Goal: Communication & Community: Participate in discussion

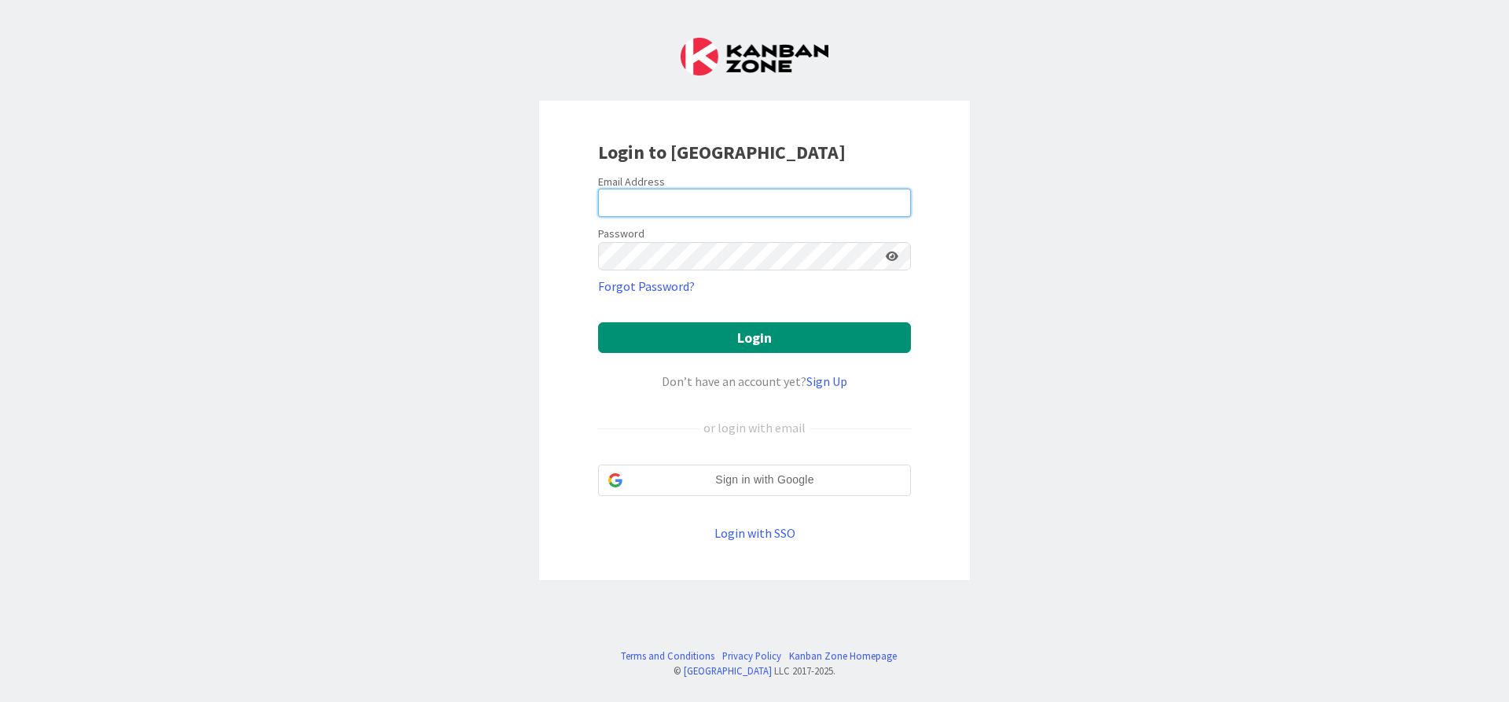
click at [705, 199] on input "email" at bounding box center [754, 203] width 313 height 28
type input "[PERSON_NAME][EMAIL_ADDRESS][DOMAIN_NAME]"
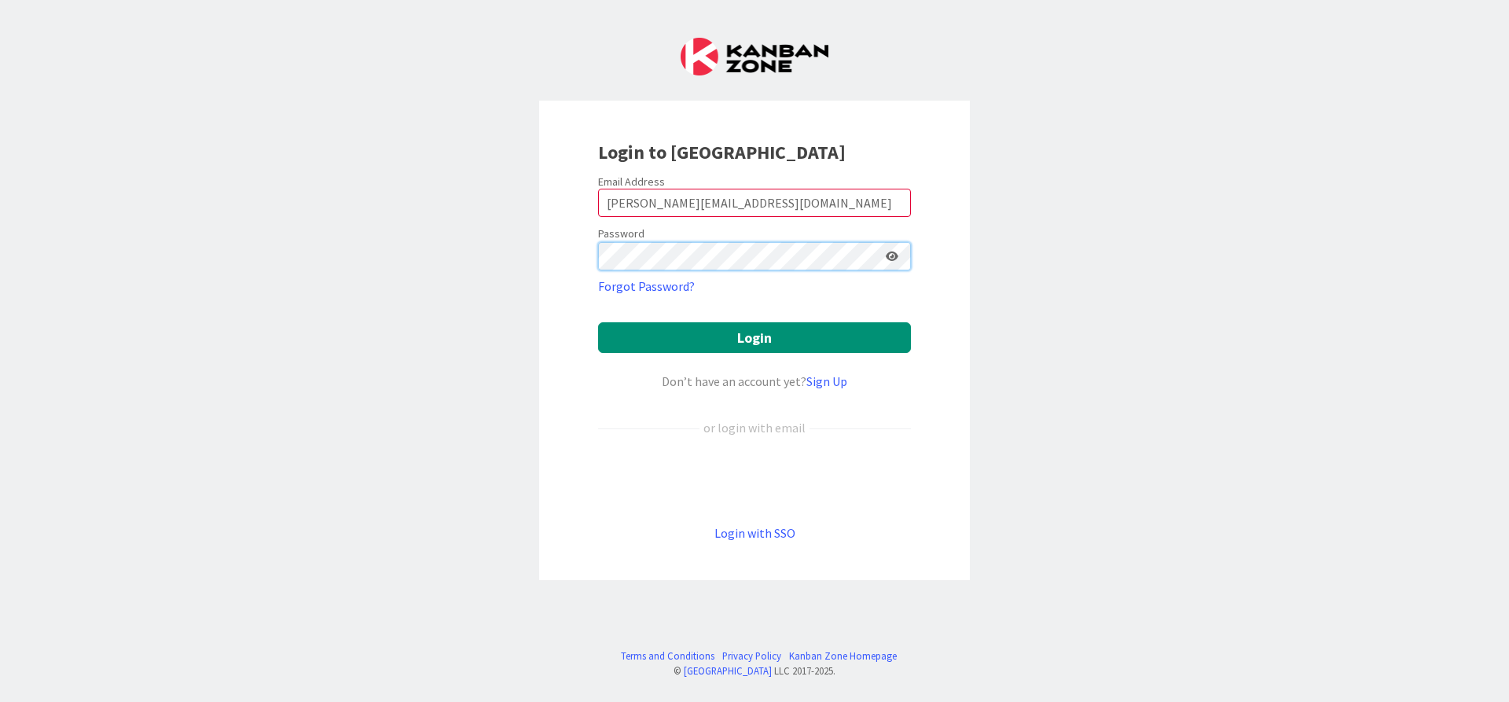
click at [598, 322] on button "Login" at bounding box center [754, 337] width 313 height 31
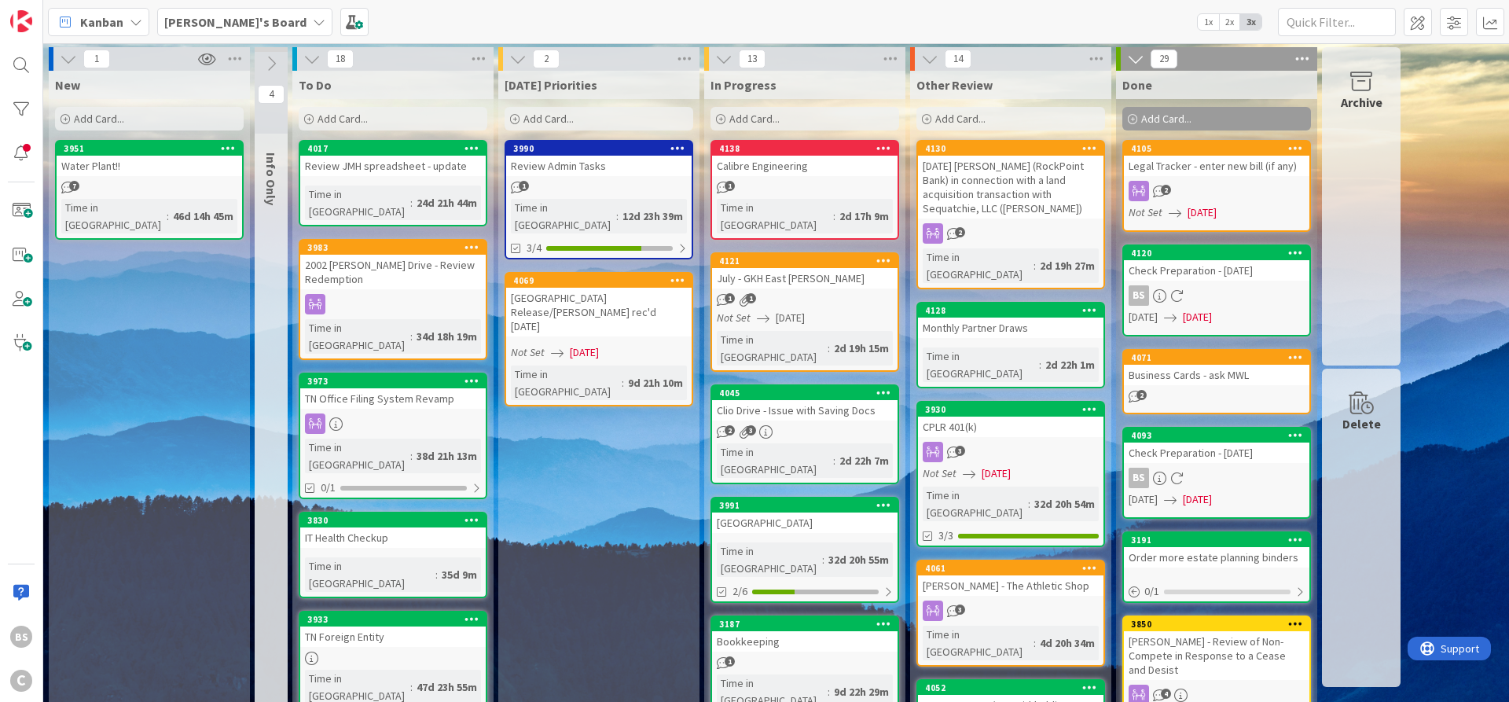
click at [212, 20] on b "[PERSON_NAME]'s Board" at bounding box center [235, 22] width 142 height 16
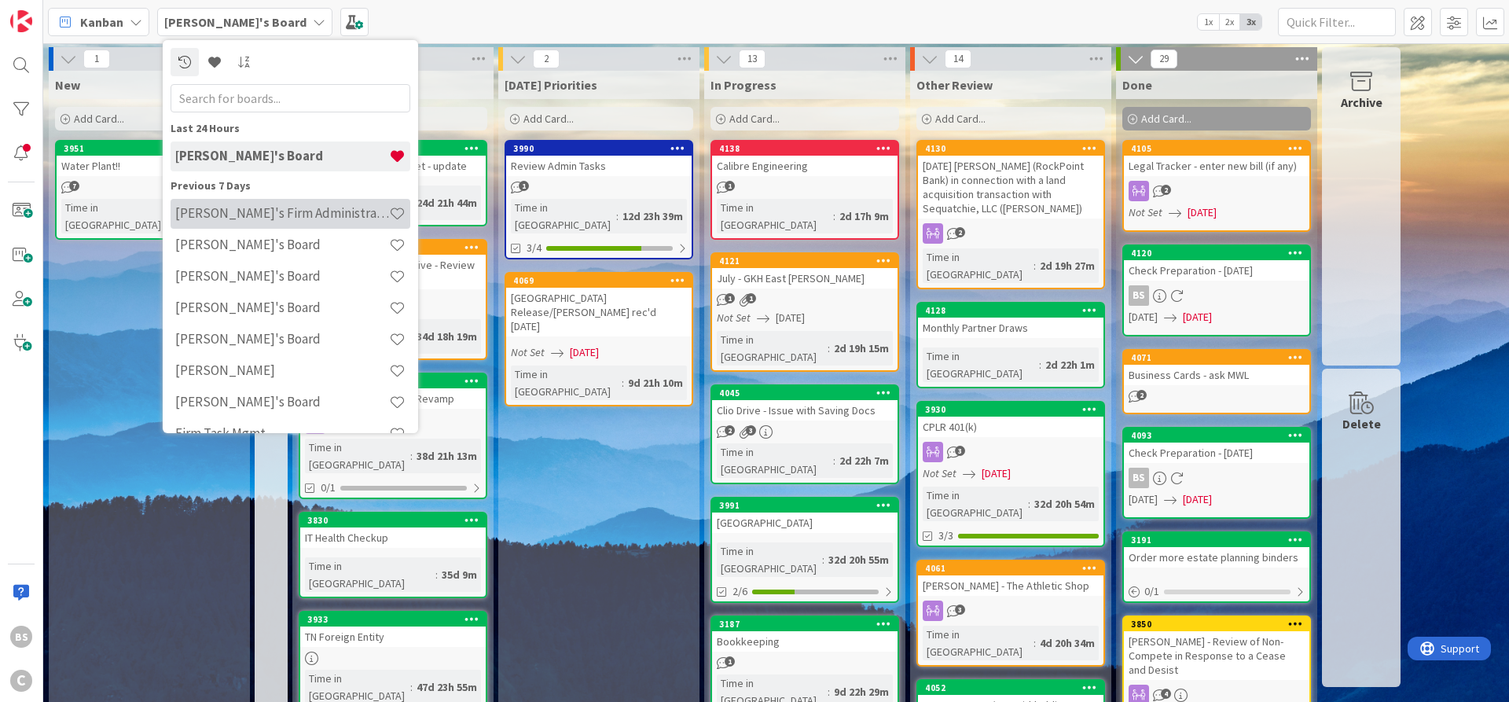
click at [244, 214] on h4 "[PERSON_NAME]'s Firm Administration Board" at bounding box center [282, 213] width 214 height 16
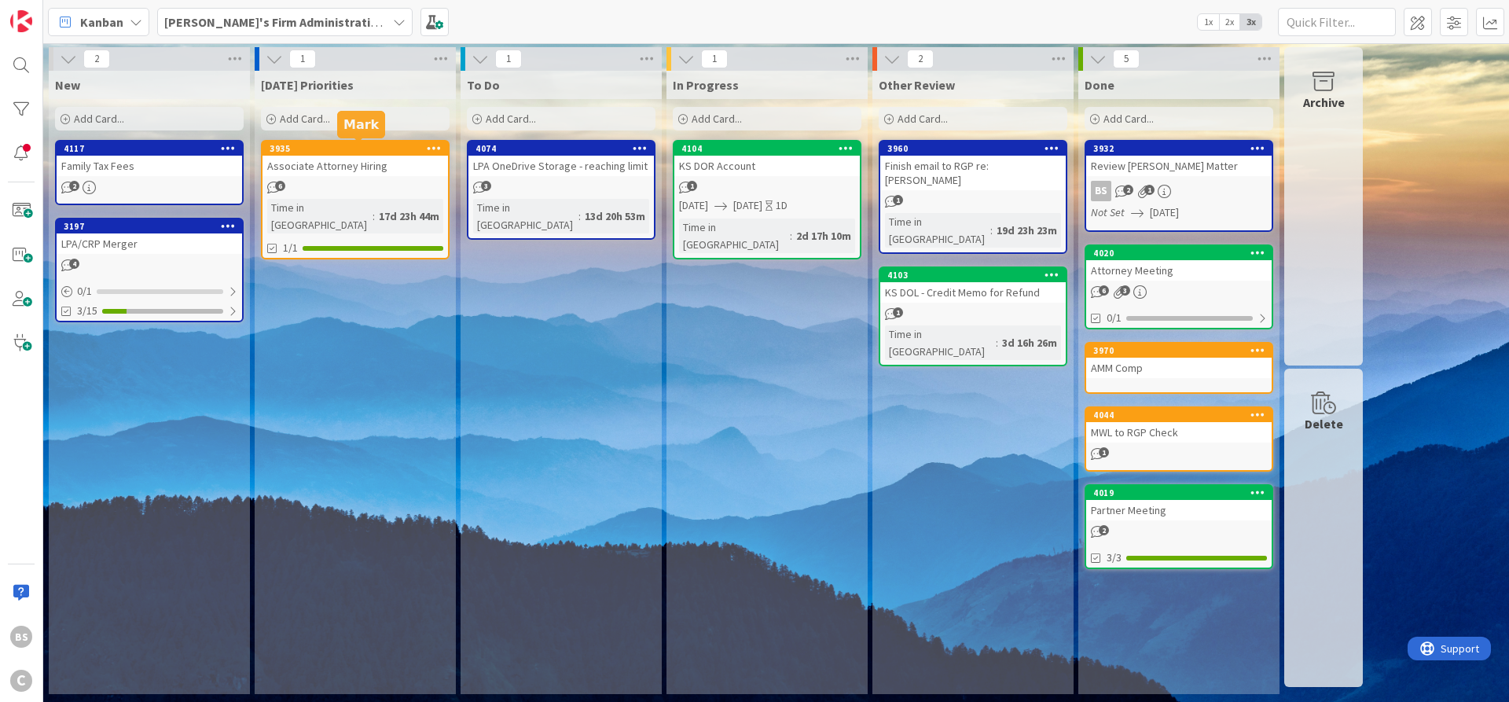
click at [347, 148] on div "3935" at bounding box center [359, 148] width 178 height 11
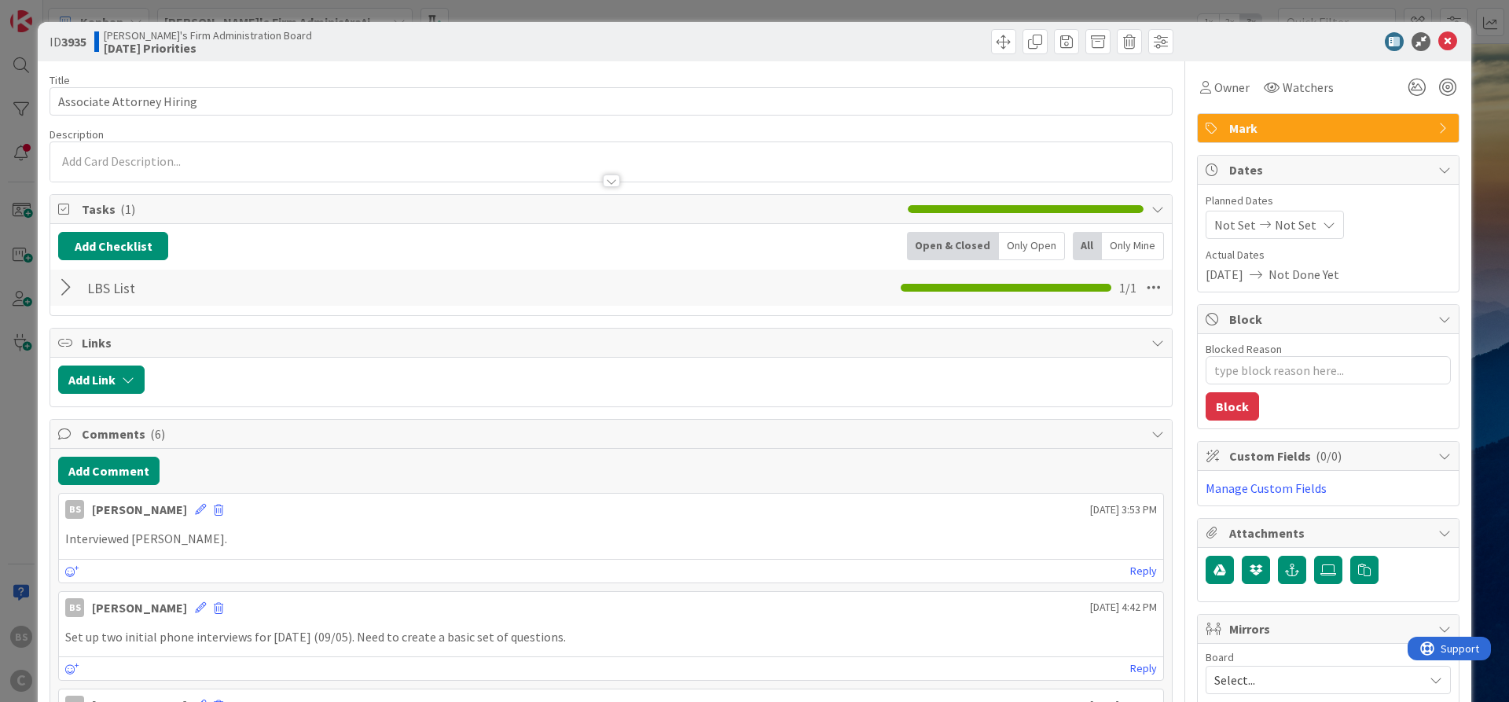
type textarea "x"
click at [87, 467] on button "Add Comment" at bounding box center [108, 471] width 101 height 28
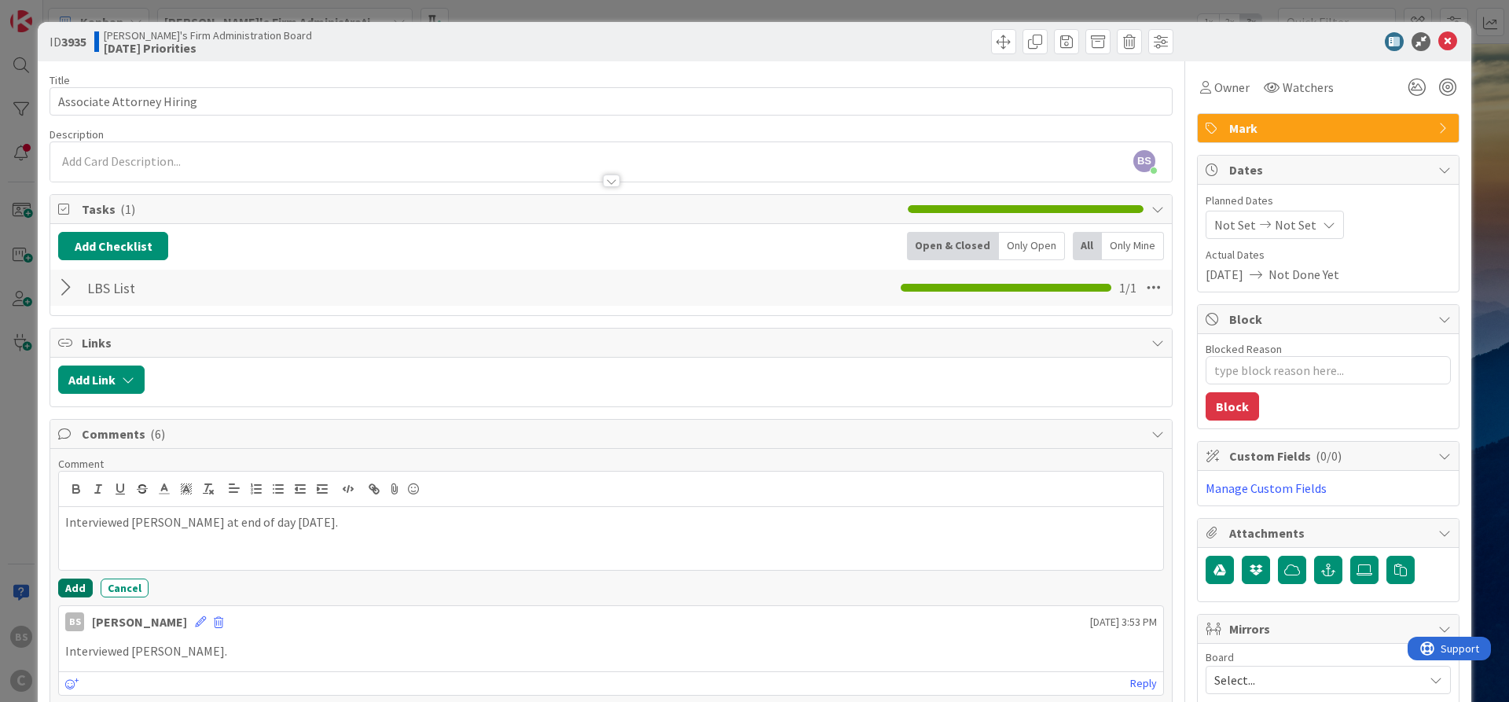
click at [72, 584] on button "Add" at bounding box center [75, 587] width 35 height 19
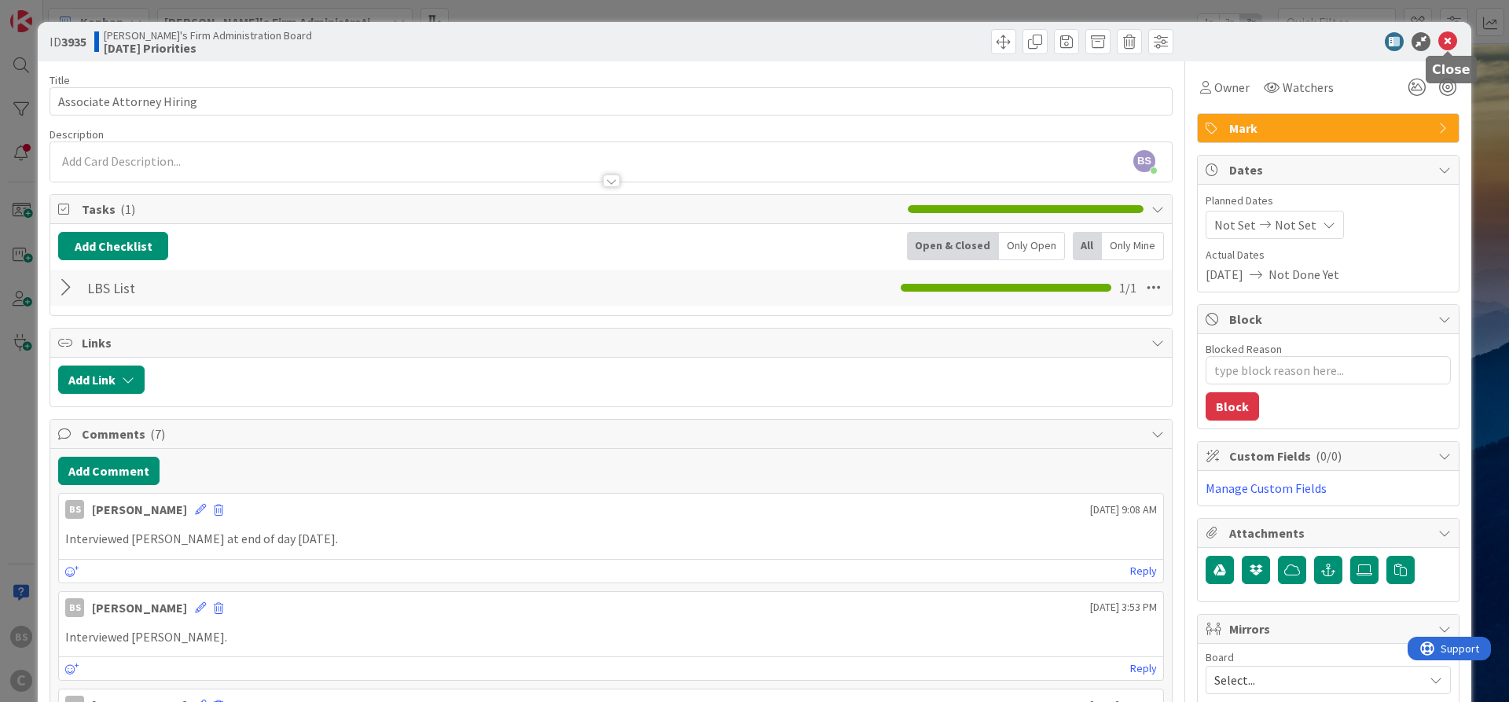
click at [1445, 42] on icon at bounding box center [1447, 41] width 19 height 19
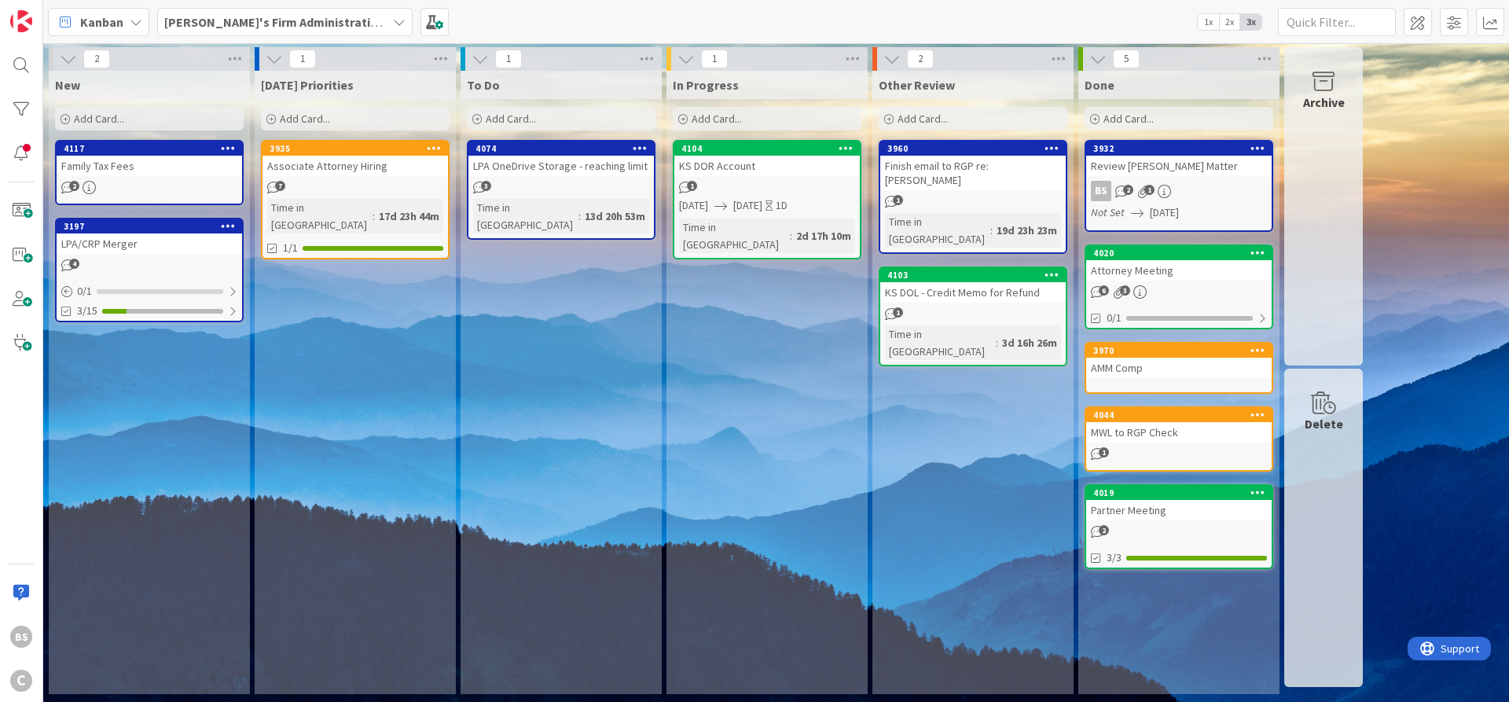
click at [327, 16] on b "[PERSON_NAME]'s Firm Administration Board" at bounding box center [293, 22] width 258 height 16
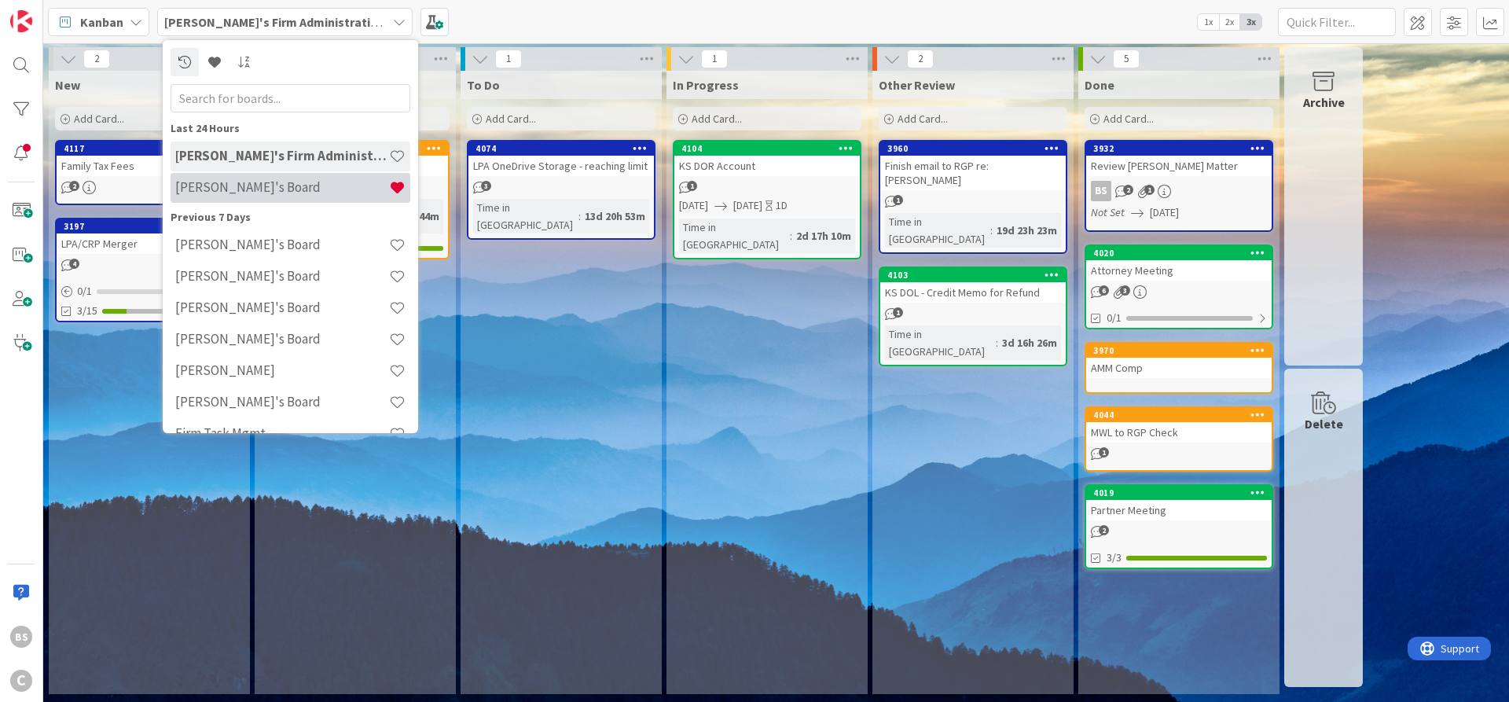
click at [205, 195] on h4 "[PERSON_NAME]'s Board" at bounding box center [282, 187] width 214 height 16
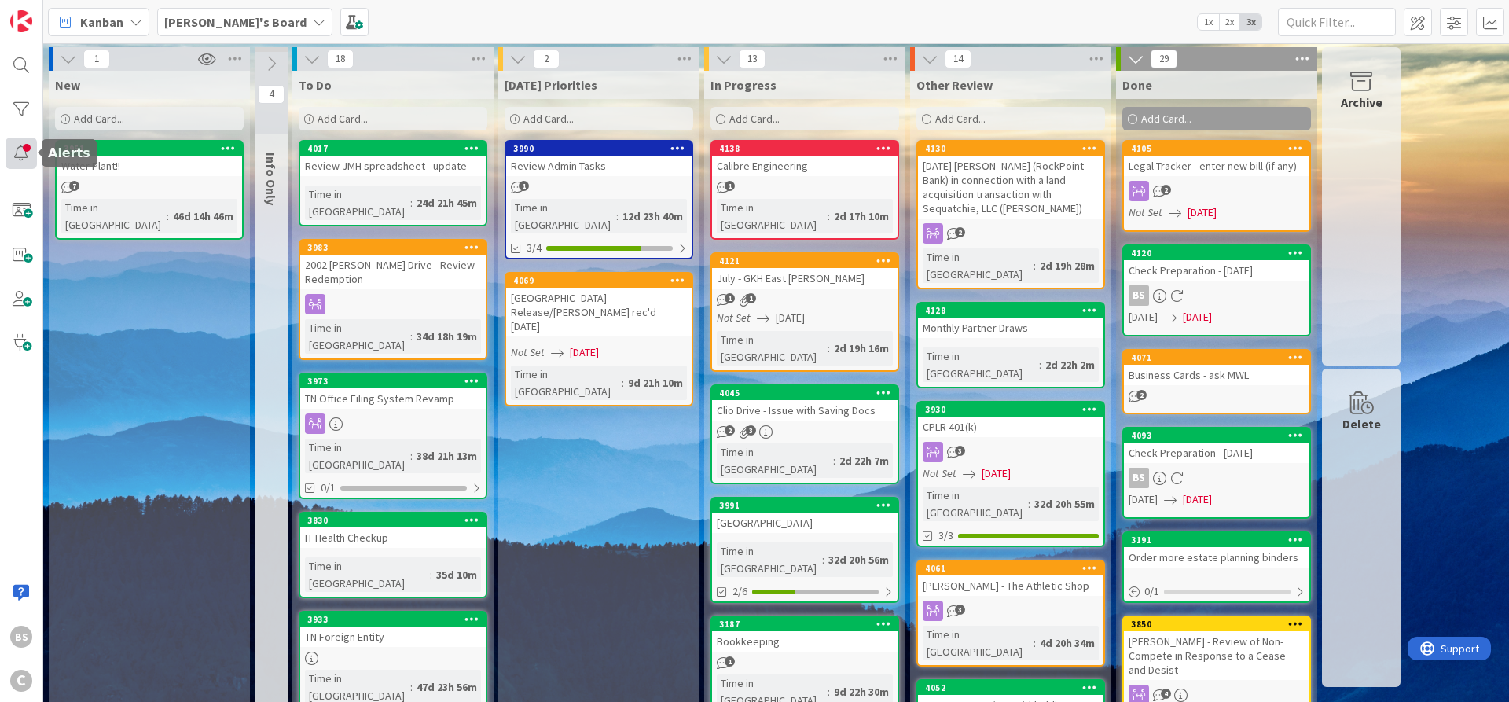
click at [17, 147] on div at bounding box center [21, 153] width 31 height 31
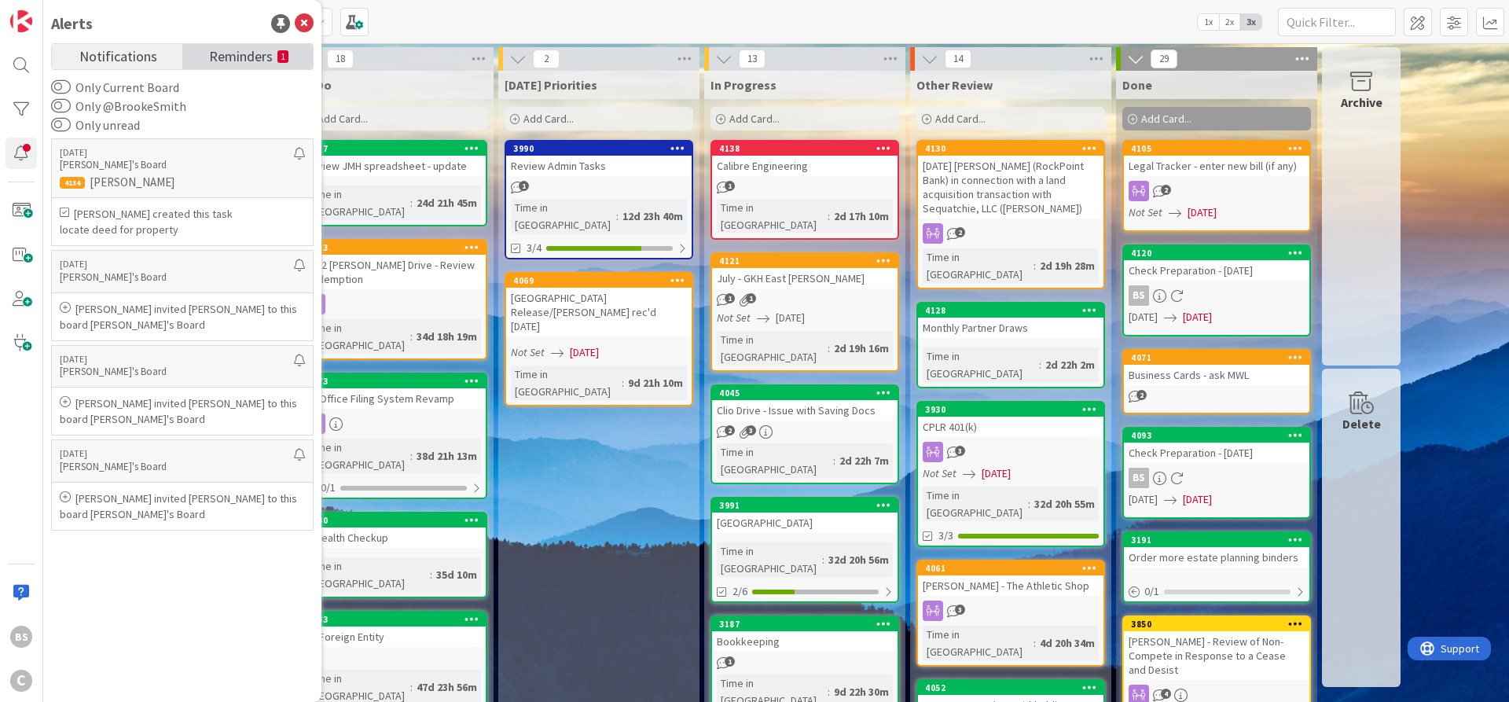
click at [233, 48] on span "Reminders" at bounding box center [241, 55] width 64 height 22
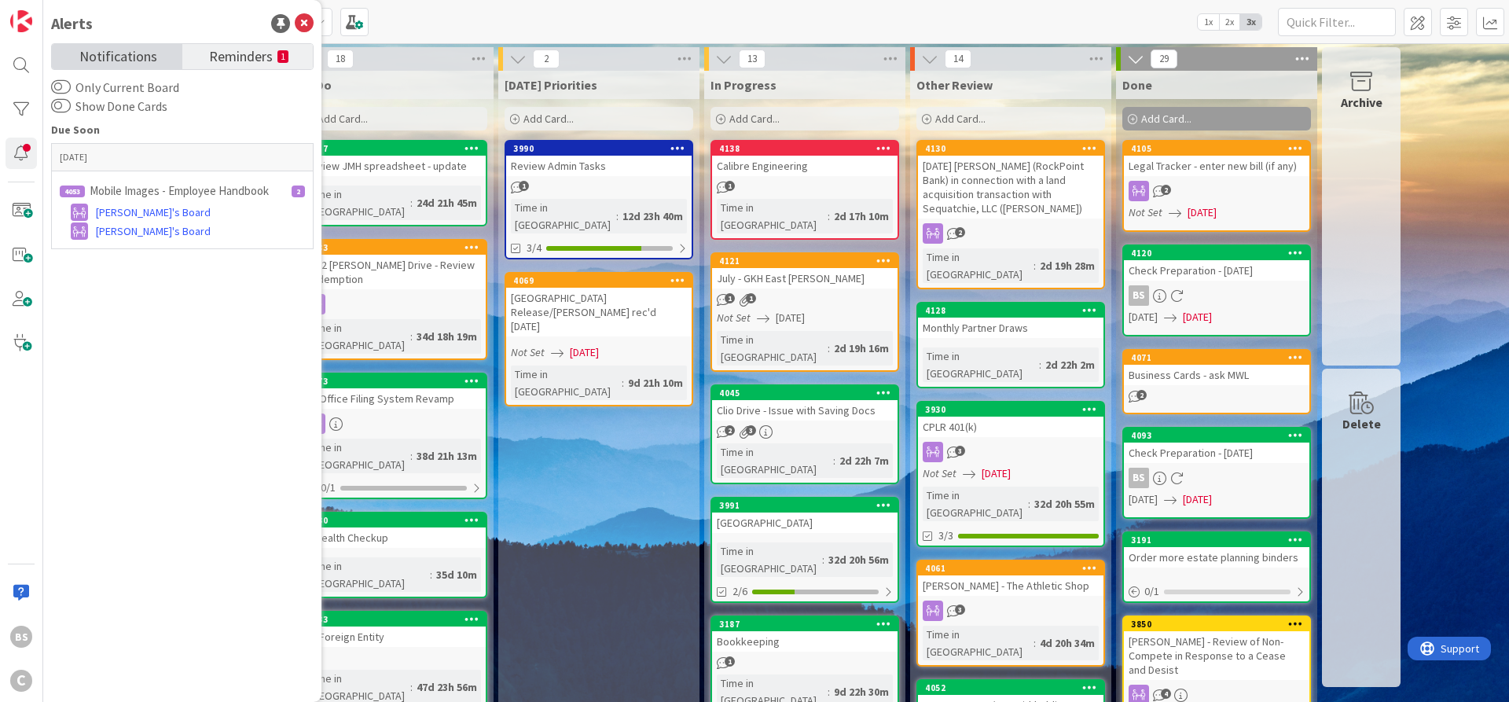
click at [117, 57] on span "Notifications" at bounding box center [118, 55] width 78 height 22
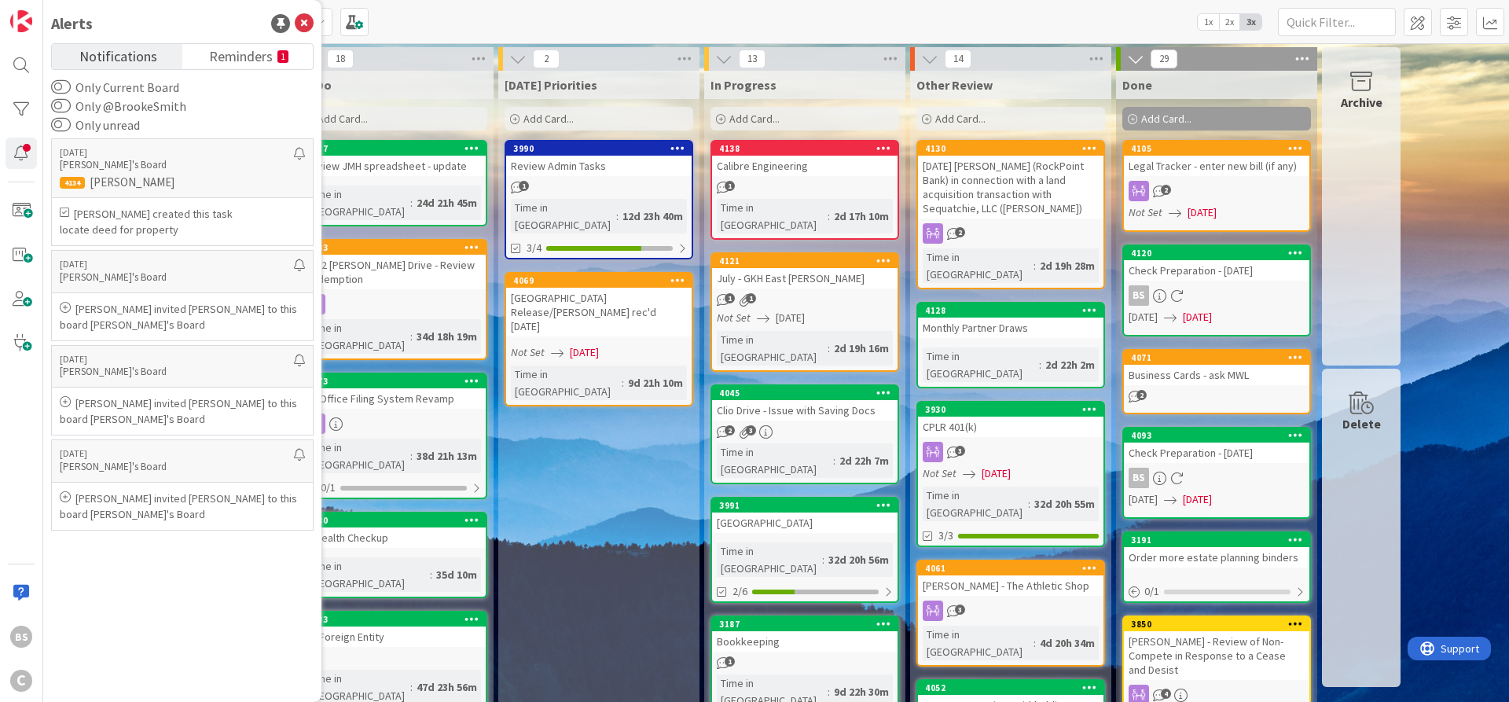
click at [358, 20] on div "[PERSON_NAME]'s Board 1x 2x 3x" at bounding box center [776, 21] width 1466 height 43
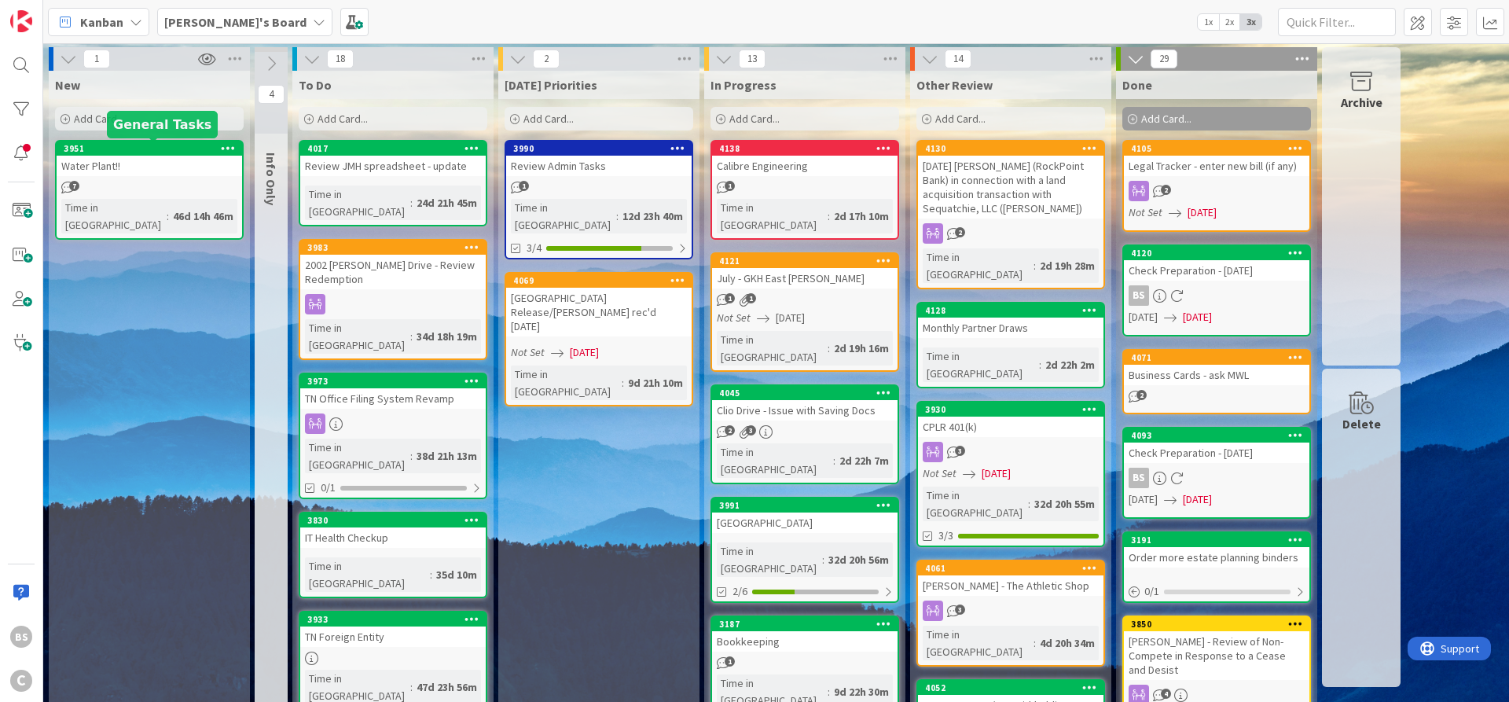
click at [125, 150] on div "3951" at bounding box center [153, 148] width 178 height 11
type textarea "x"
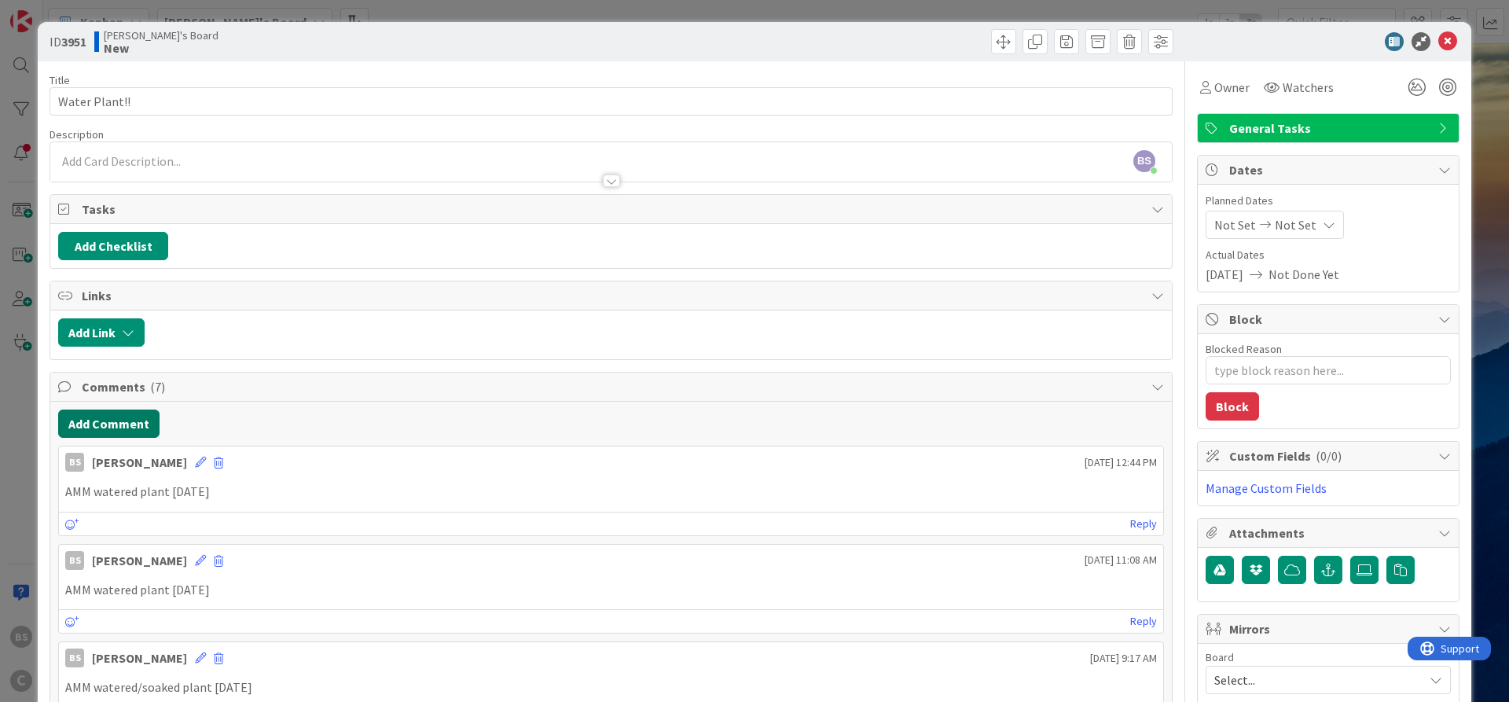
click at [76, 423] on button "Add Comment" at bounding box center [108, 423] width 101 height 28
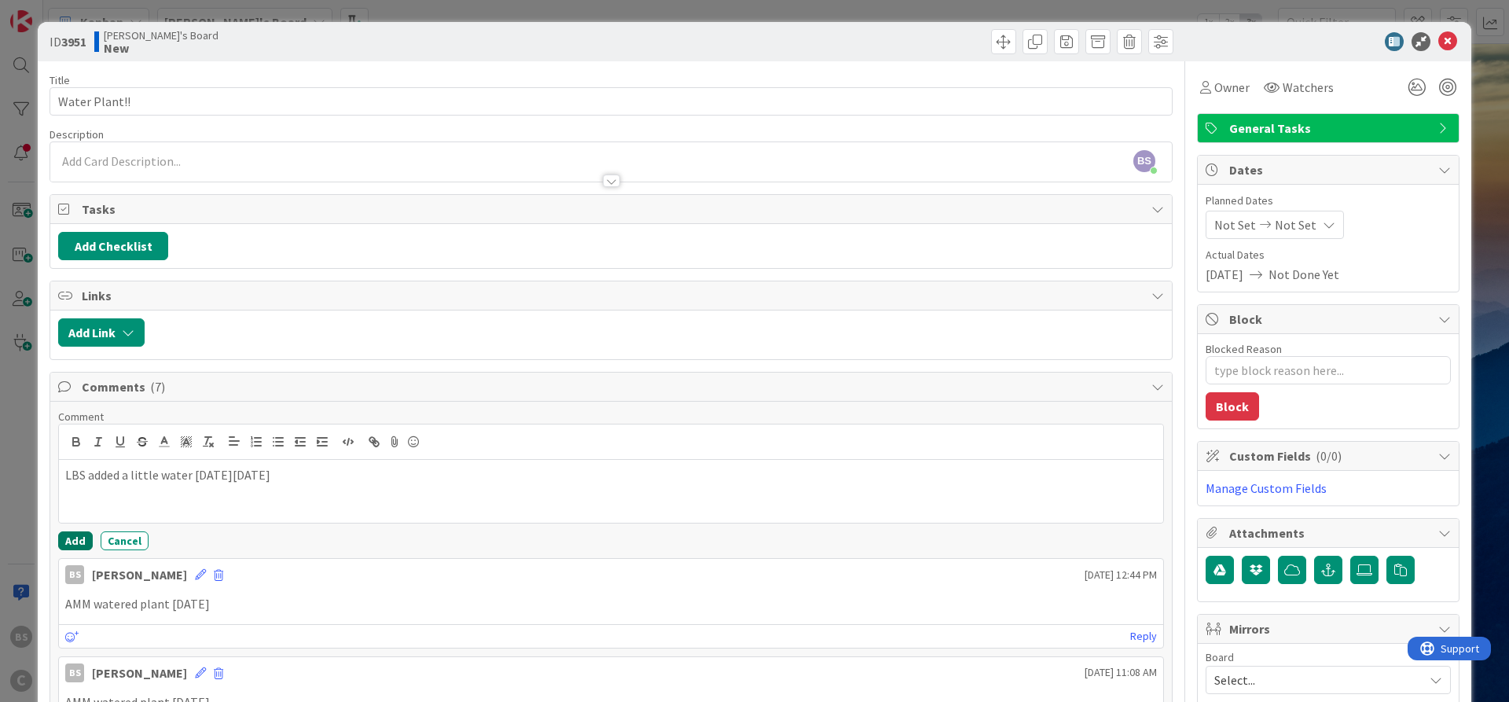
drag, startPoint x: 74, startPoint y: 543, endPoint x: 97, endPoint y: 541, distance: 23.7
click at [73, 543] on button "Add" at bounding box center [75, 540] width 35 height 19
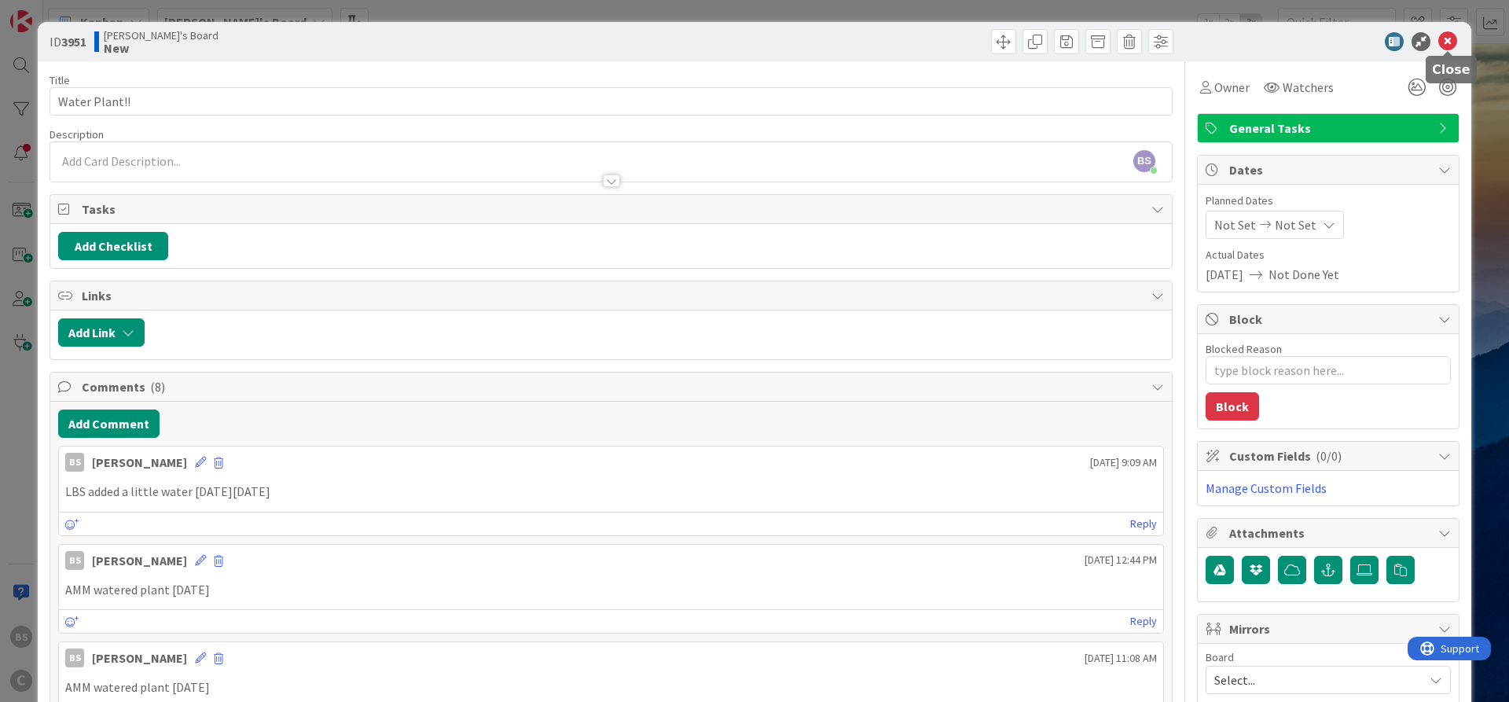
click at [1452, 39] on icon at bounding box center [1447, 41] width 19 height 19
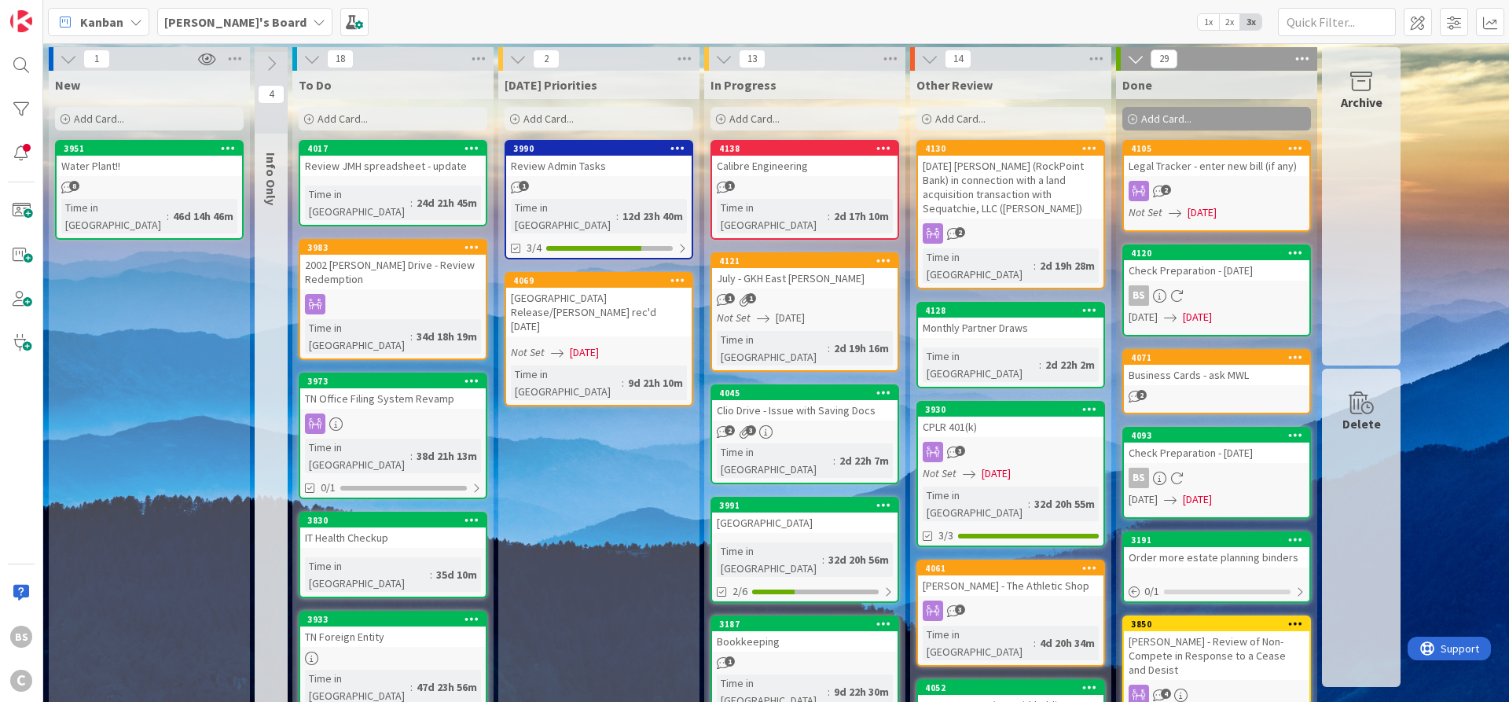
click at [234, 21] on b "[PERSON_NAME]'s Board" at bounding box center [235, 22] width 142 height 16
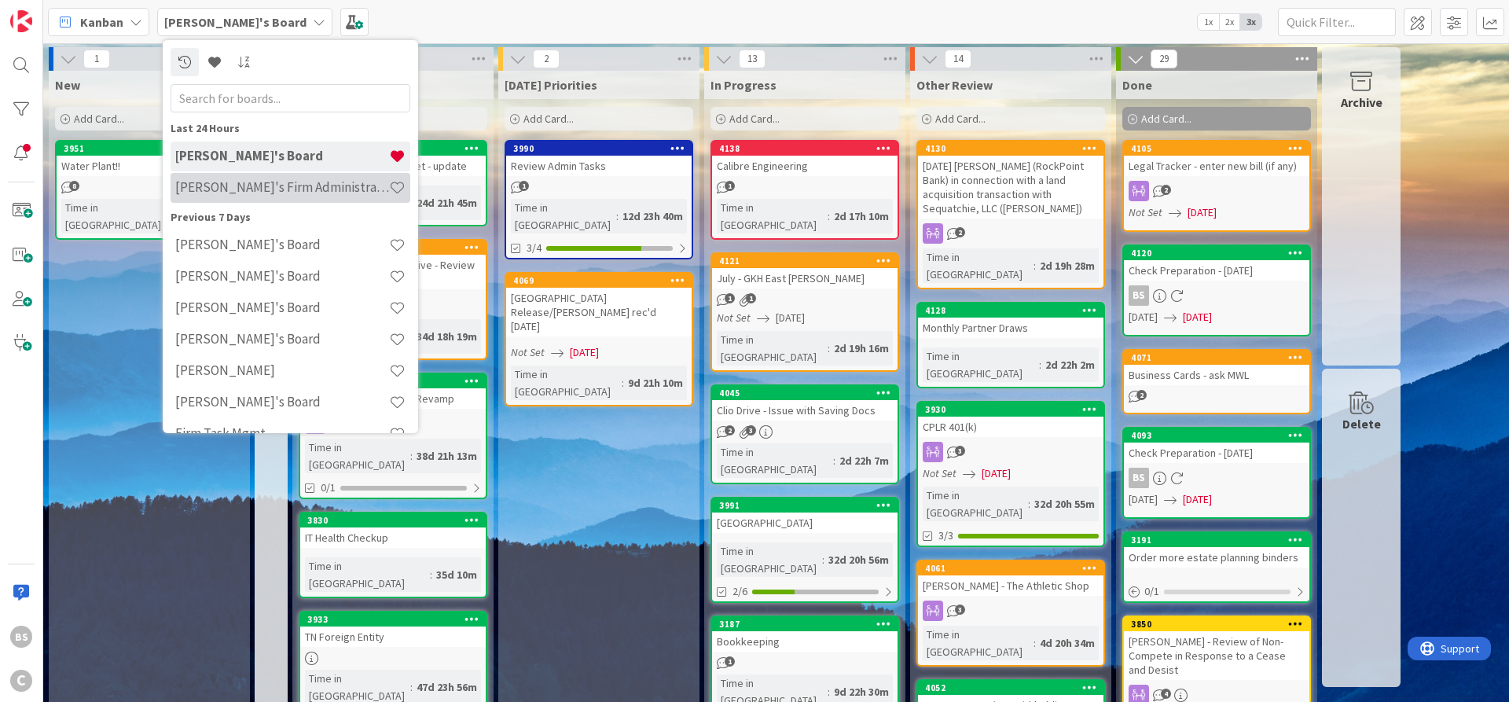
click at [224, 192] on h4 "[PERSON_NAME]'s Firm Administration Board" at bounding box center [282, 187] width 214 height 16
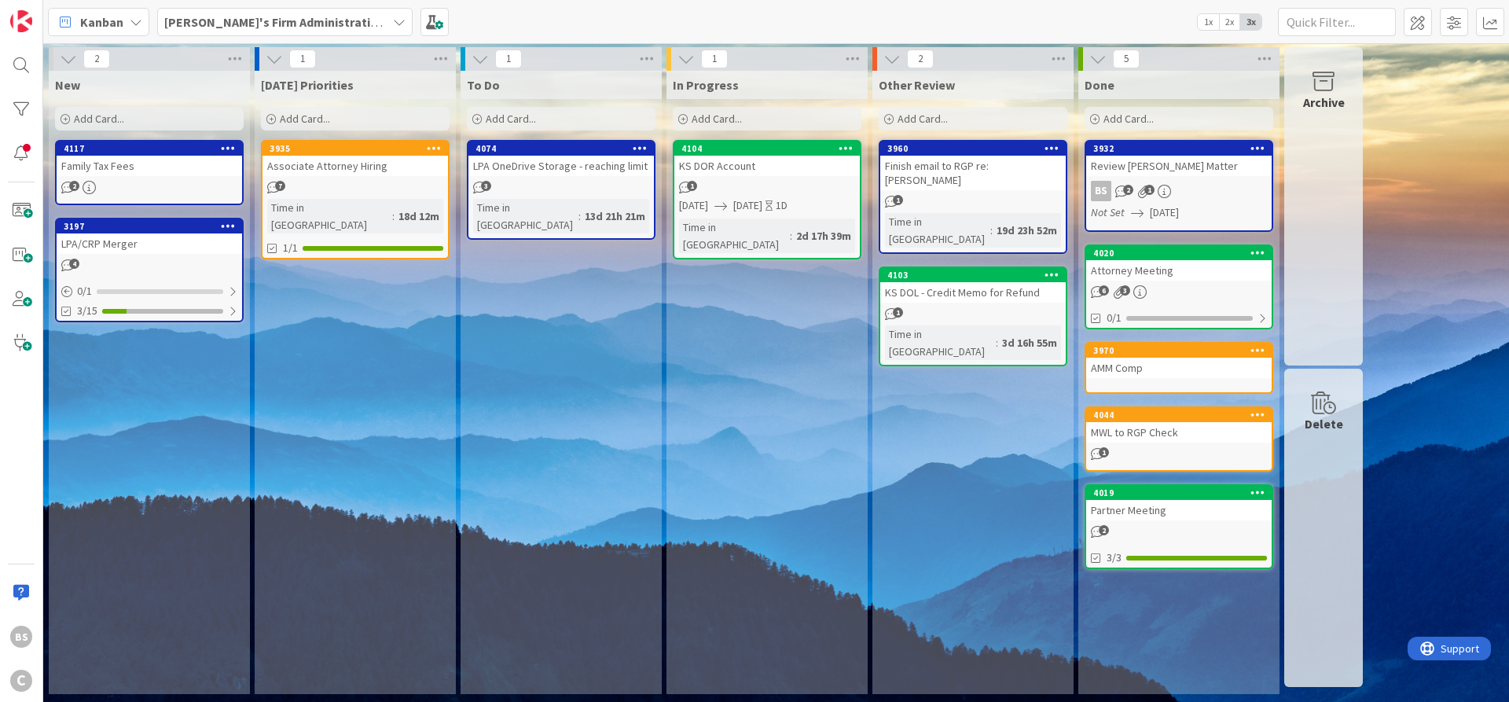
click at [145, 153] on div "4117" at bounding box center [149, 148] width 185 height 14
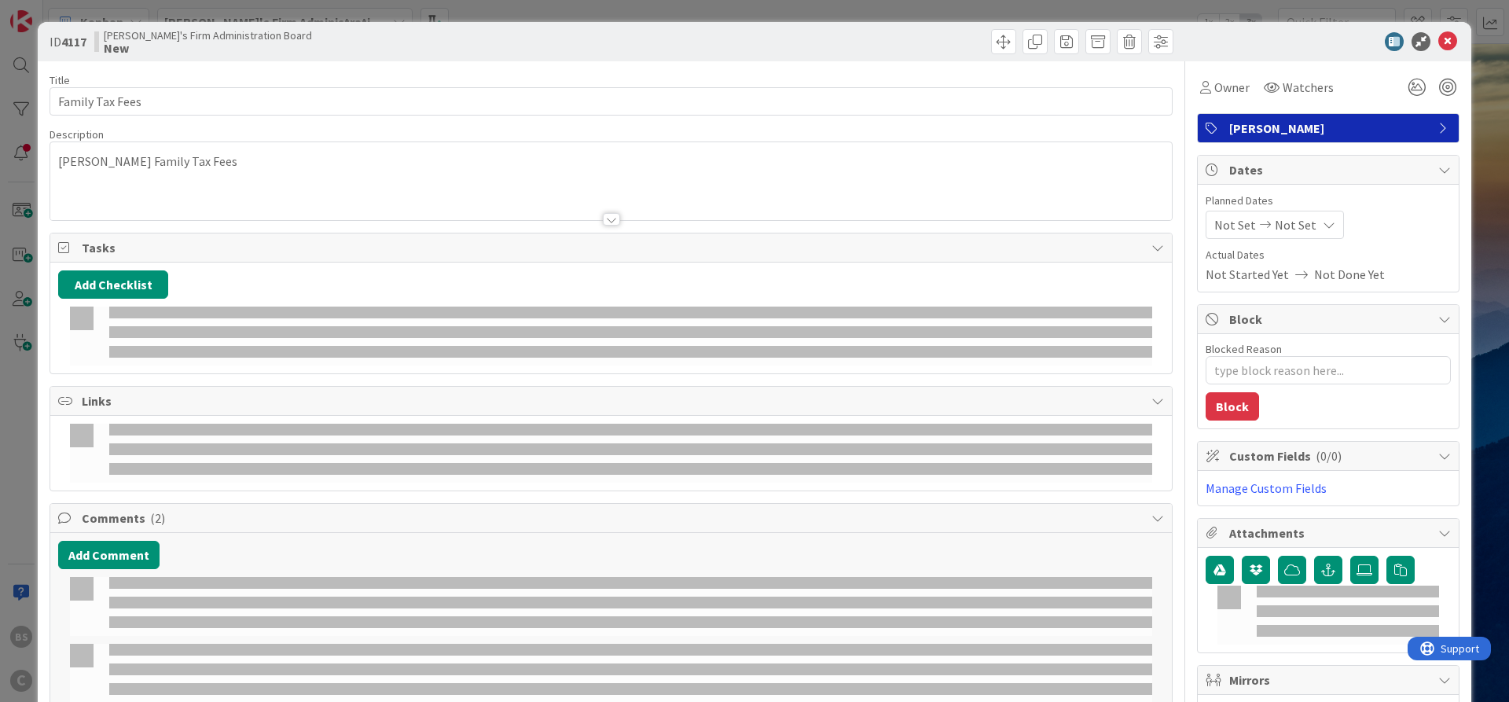
type textarea "x"
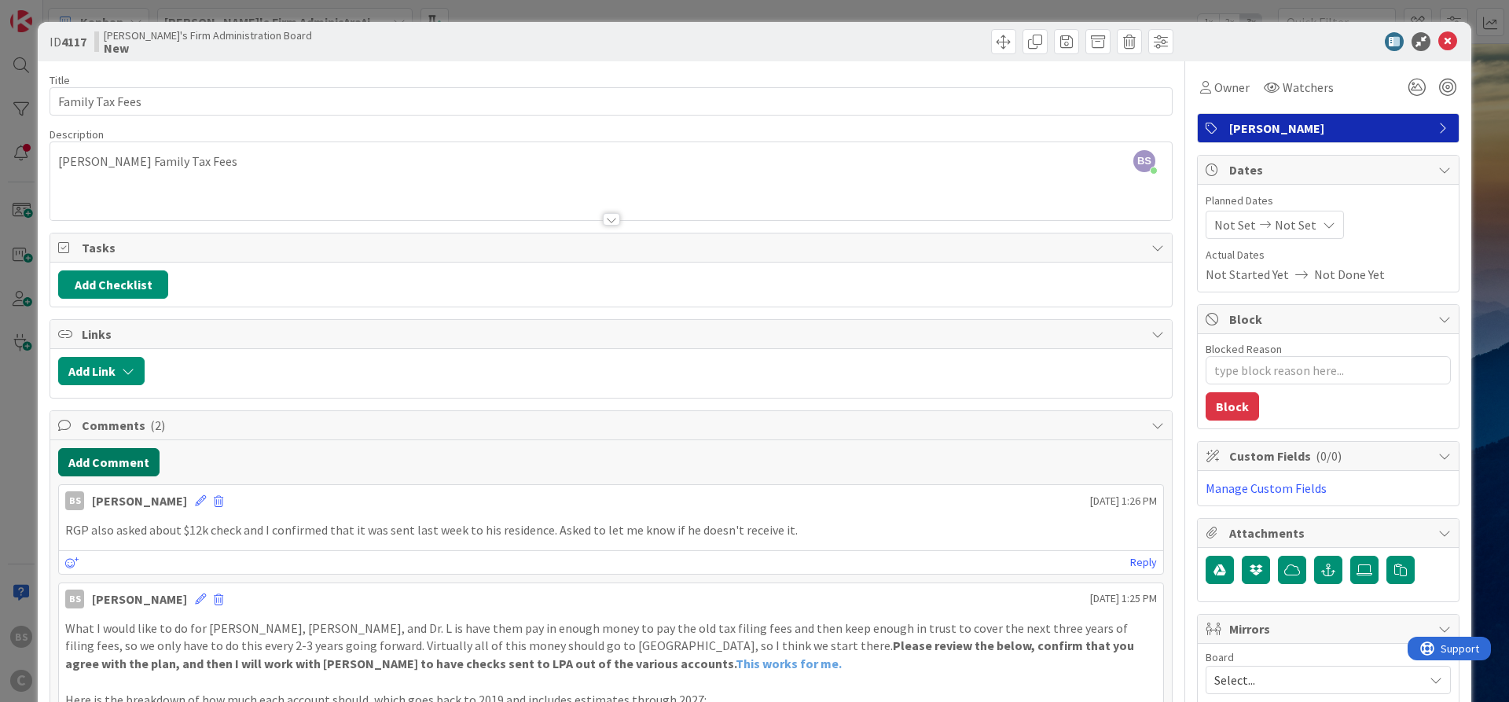
click at [138, 462] on button "Add Comment" at bounding box center [108, 462] width 101 height 28
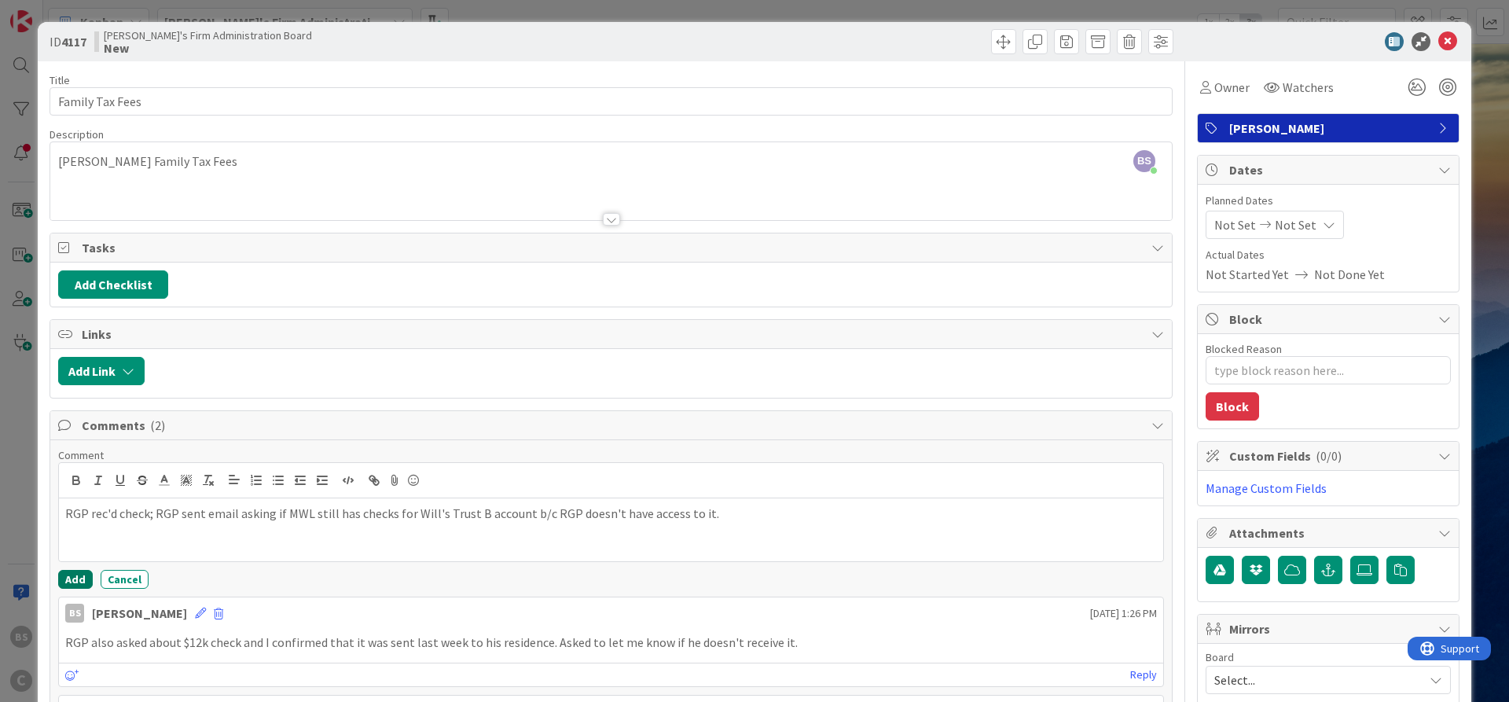
drag, startPoint x: 77, startPoint y: 578, endPoint x: 100, endPoint y: 577, distance: 22.8
click at [76, 578] on button "Add" at bounding box center [75, 579] width 35 height 19
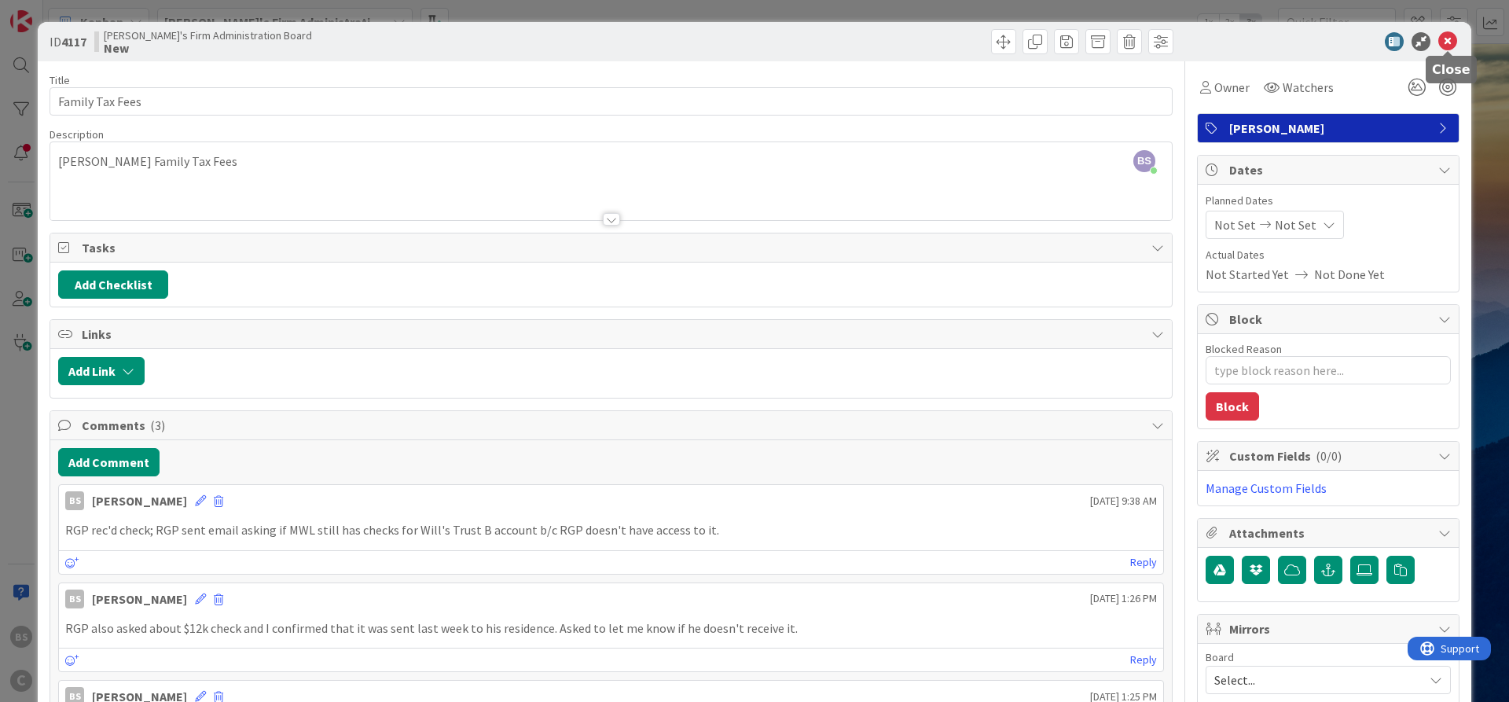
click at [1451, 41] on icon at bounding box center [1447, 41] width 19 height 19
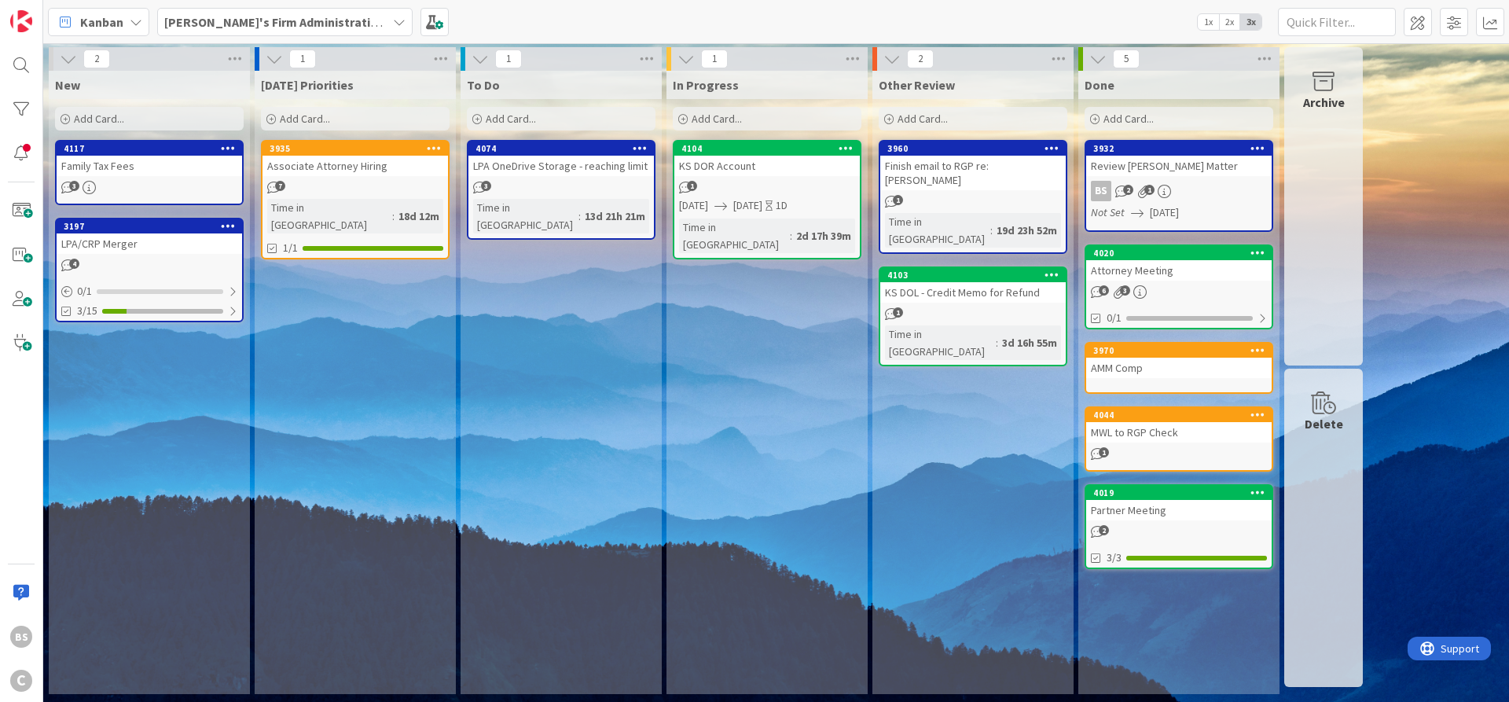
click at [244, 30] on span "[PERSON_NAME]'s Firm Administration Board" at bounding box center [275, 22] width 222 height 19
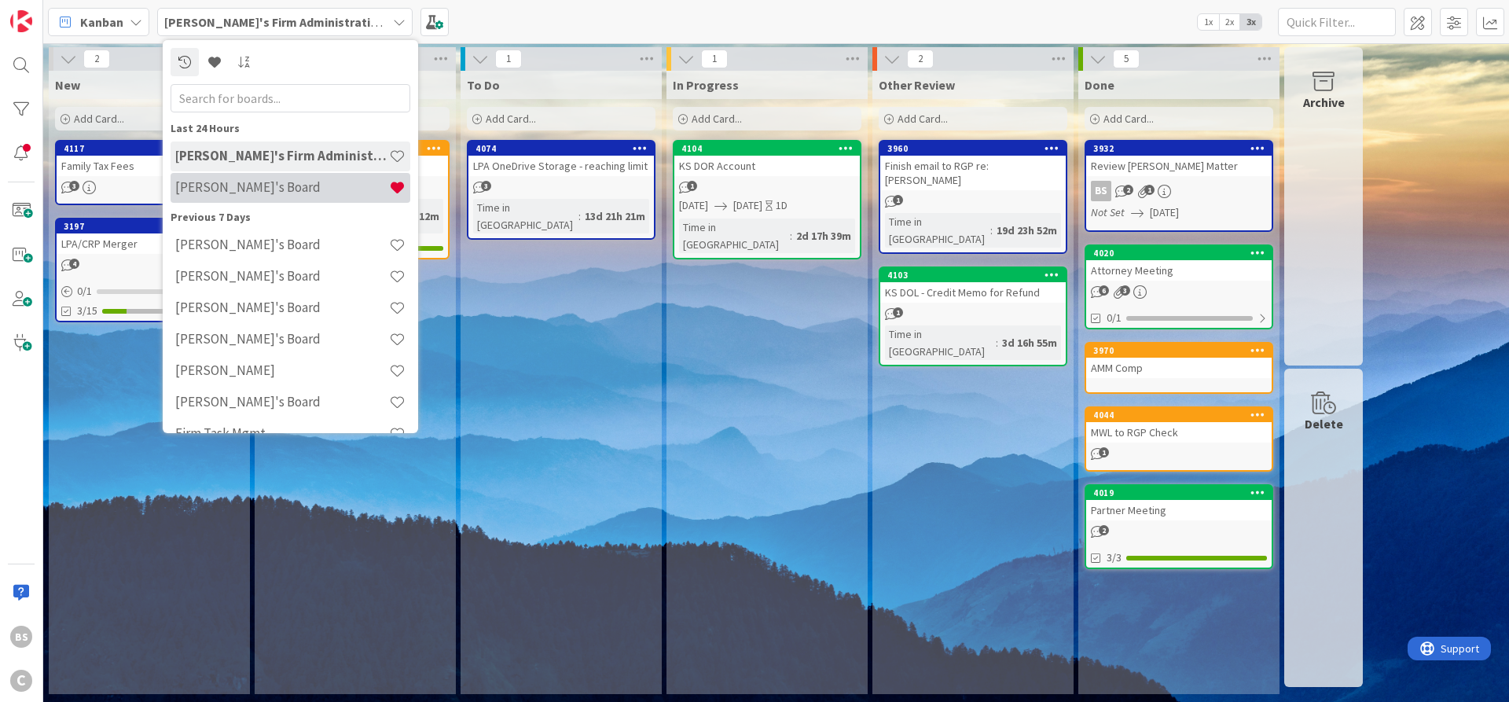
click at [251, 187] on h4 "[PERSON_NAME]'s Board" at bounding box center [282, 187] width 214 height 16
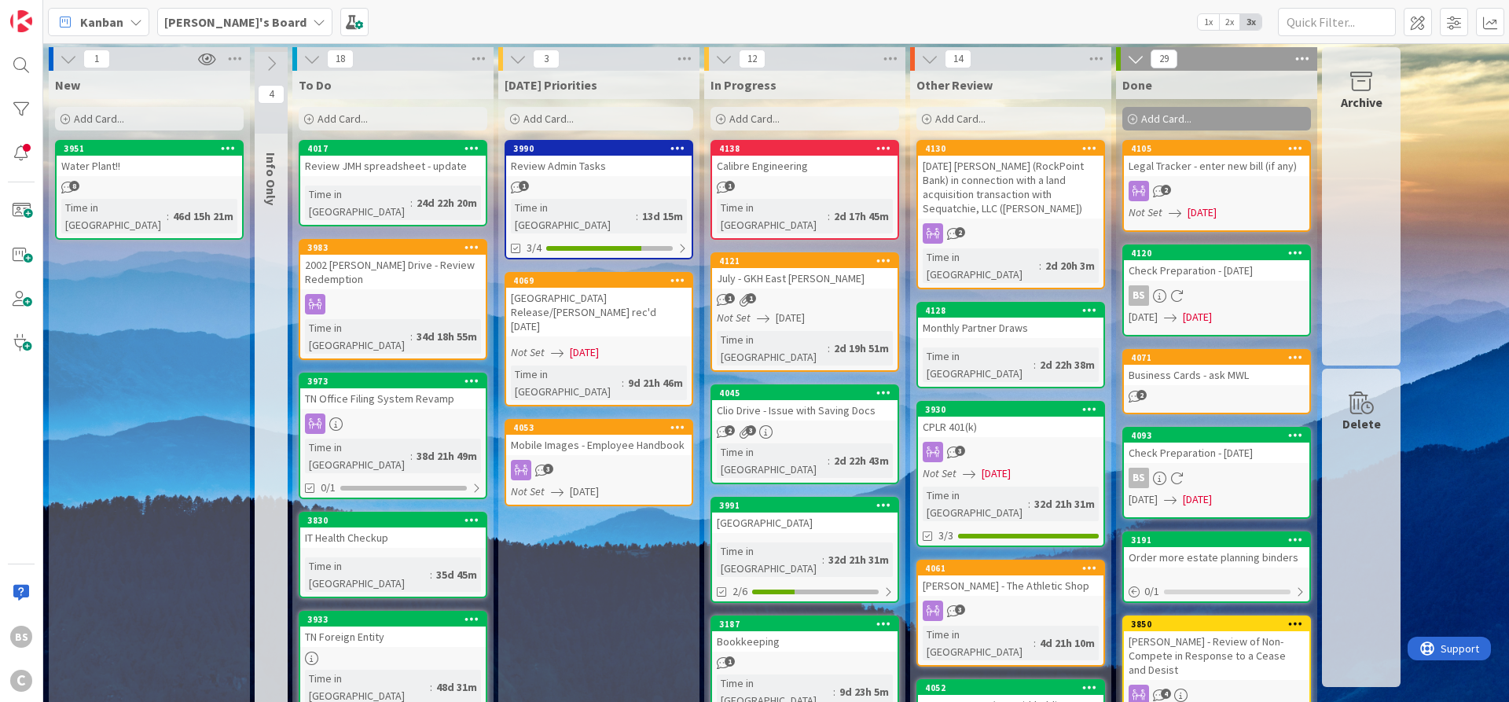
click at [772, 255] on div "4121" at bounding box center [808, 260] width 178 height 11
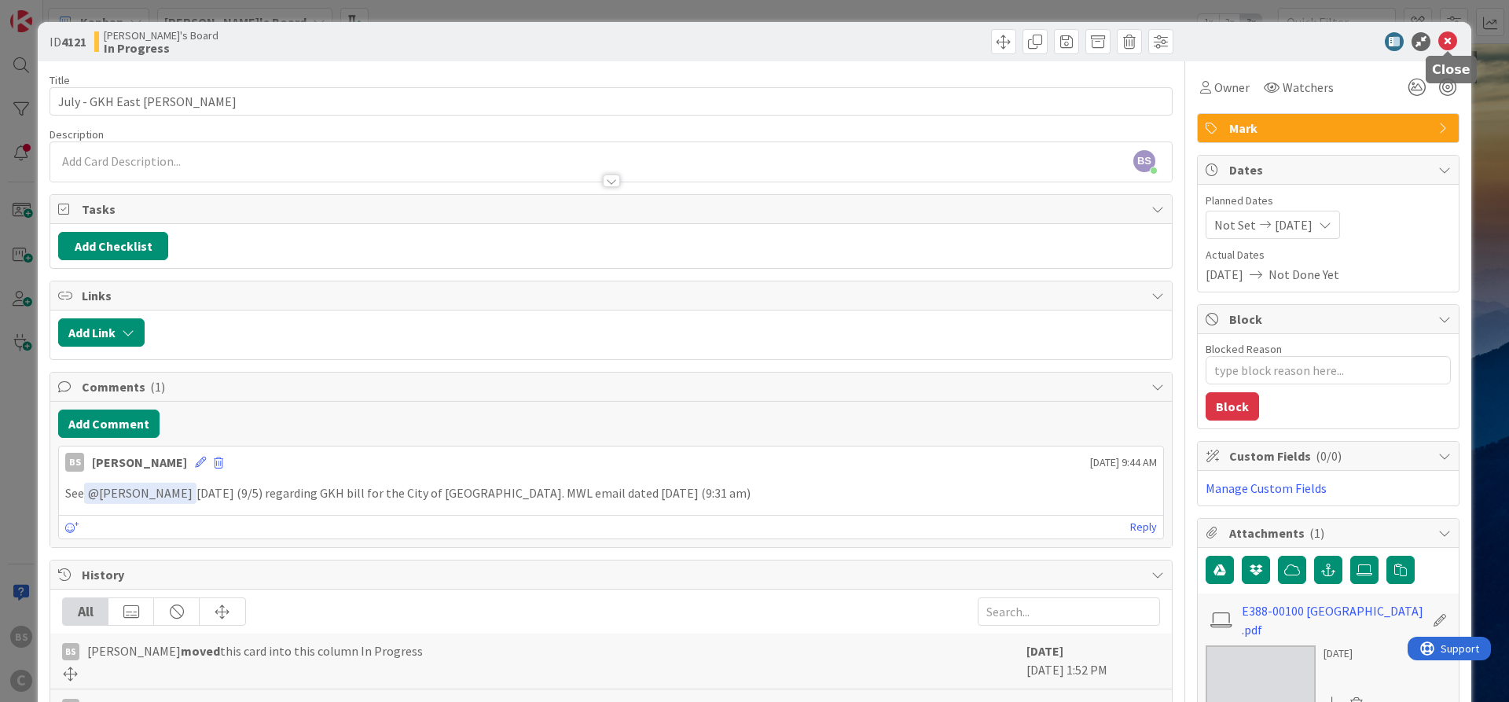
click at [1443, 37] on icon at bounding box center [1447, 41] width 19 height 19
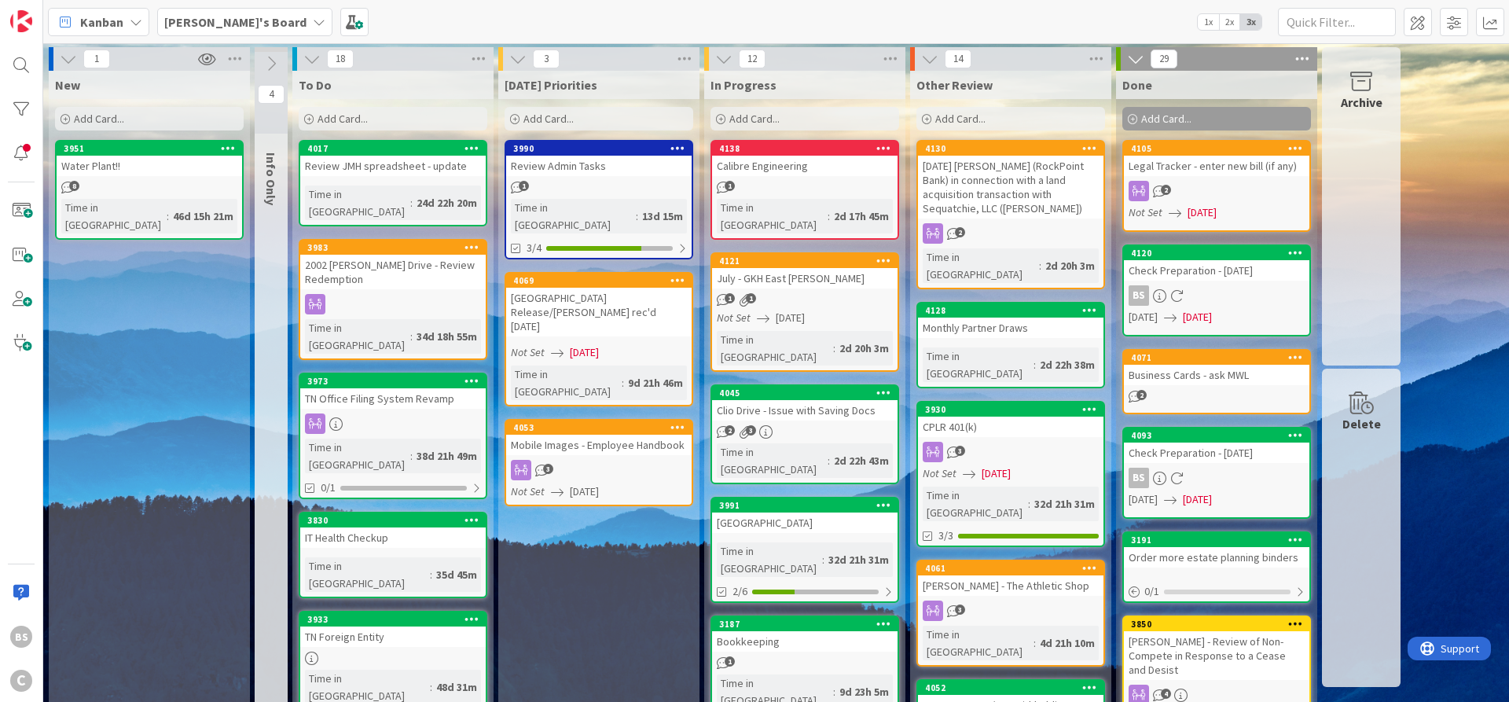
click at [610, 275] on div "4069" at bounding box center [602, 280] width 178 height 11
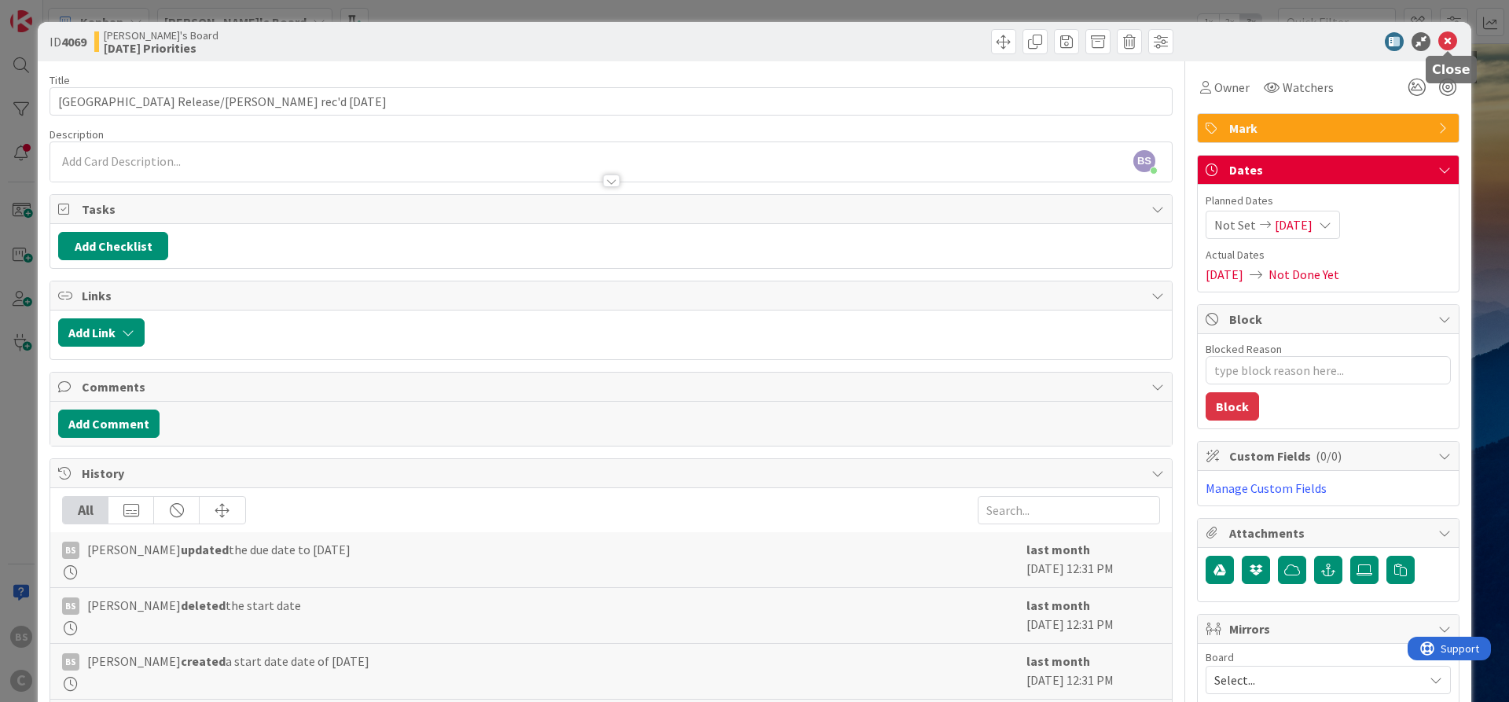
click at [1445, 40] on icon at bounding box center [1447, 41] width 19 height 19
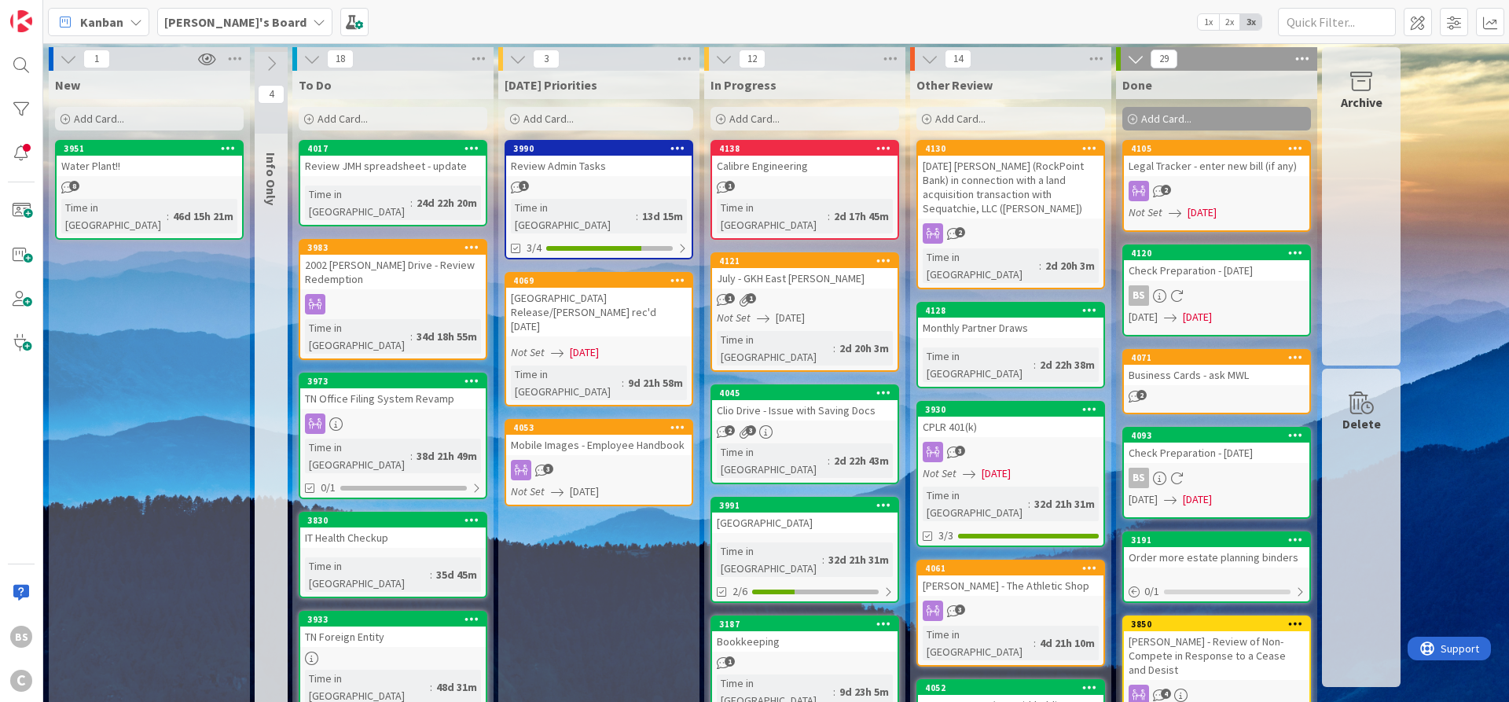
click at [206, 20] on b "[PERSON_NAME]'s Board" at bounding box center [235, 22] width 142 height 16
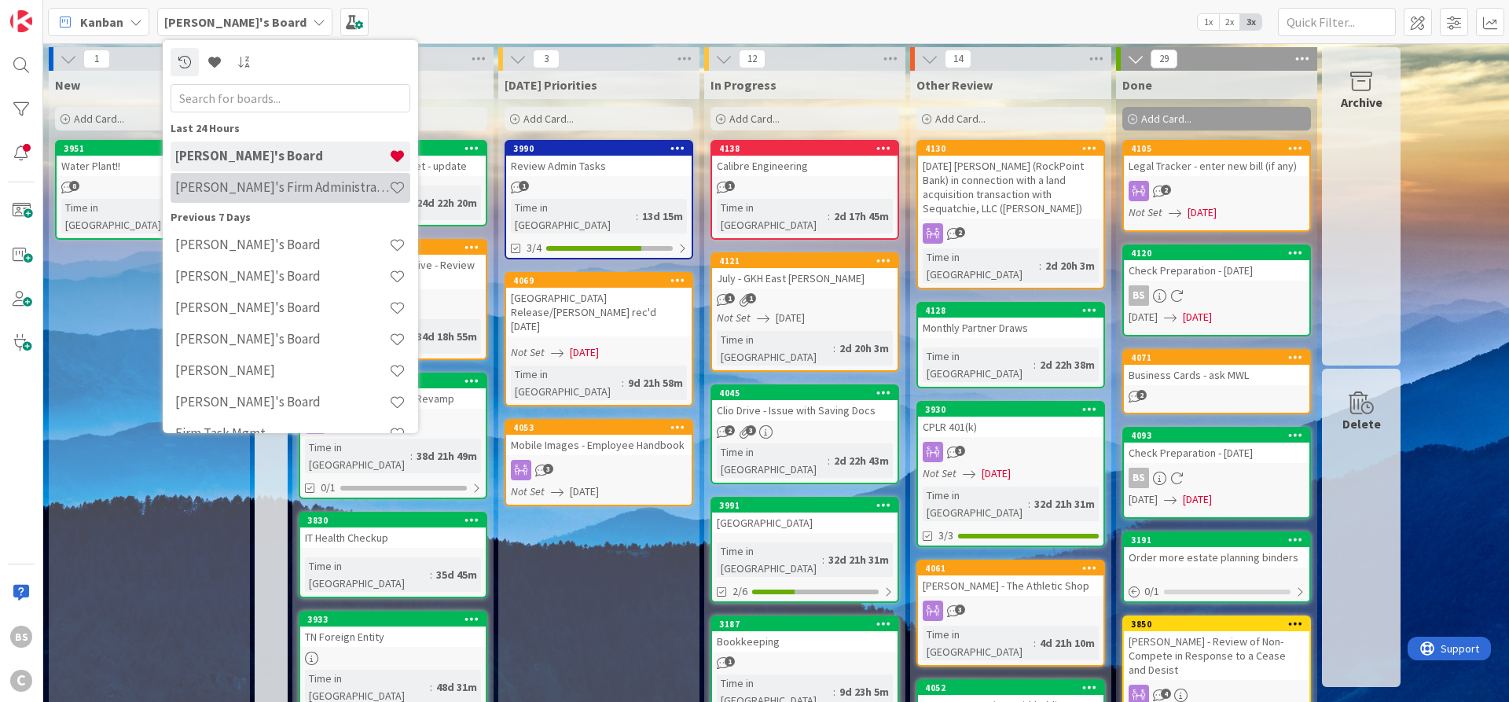
click at [218, 184] on h4 "[PERSON_NAME]'s Firm Administration Board" at bounding box center [282, 187] width 214 height 16
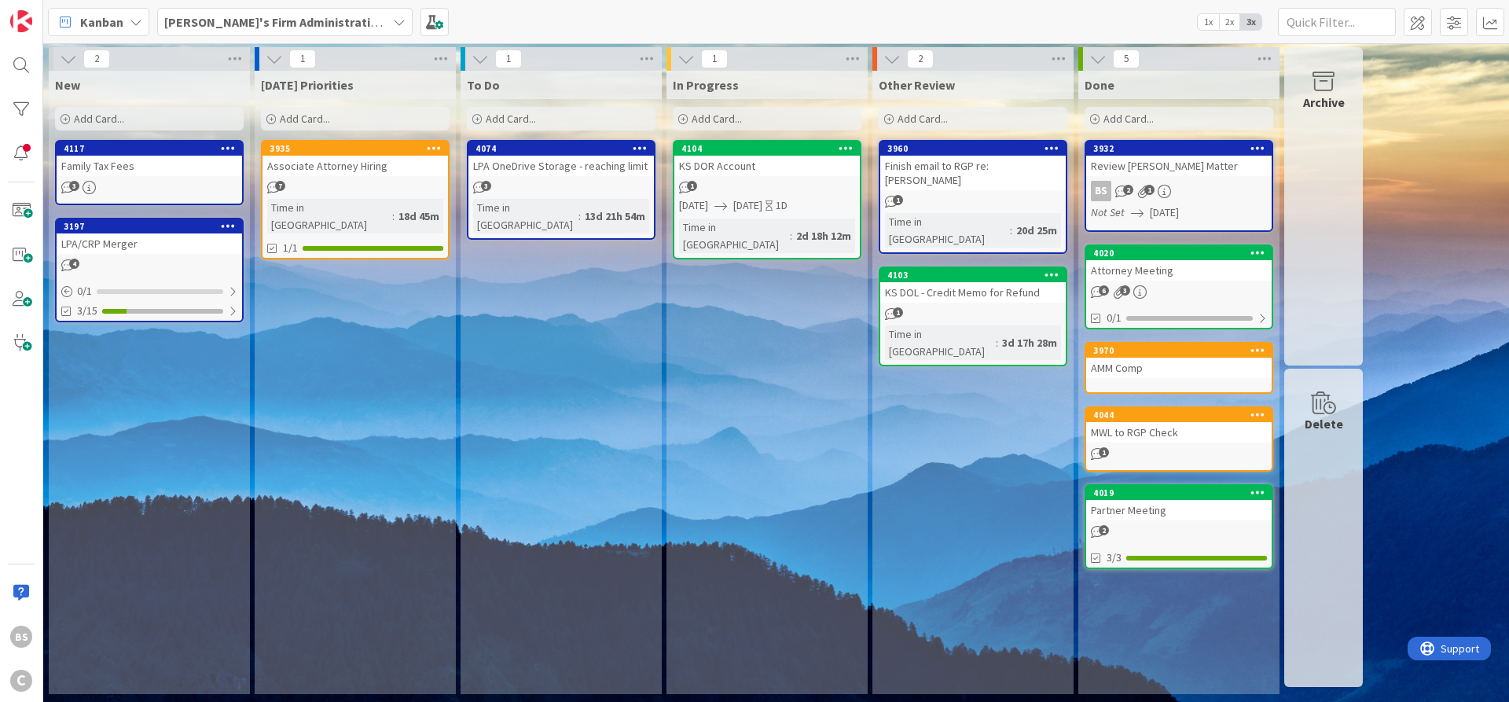
click at [336, 23] on b "[PERSON_NAME]'s Firm Administration Board" at bounding box center [293, 22] width 258 height 16
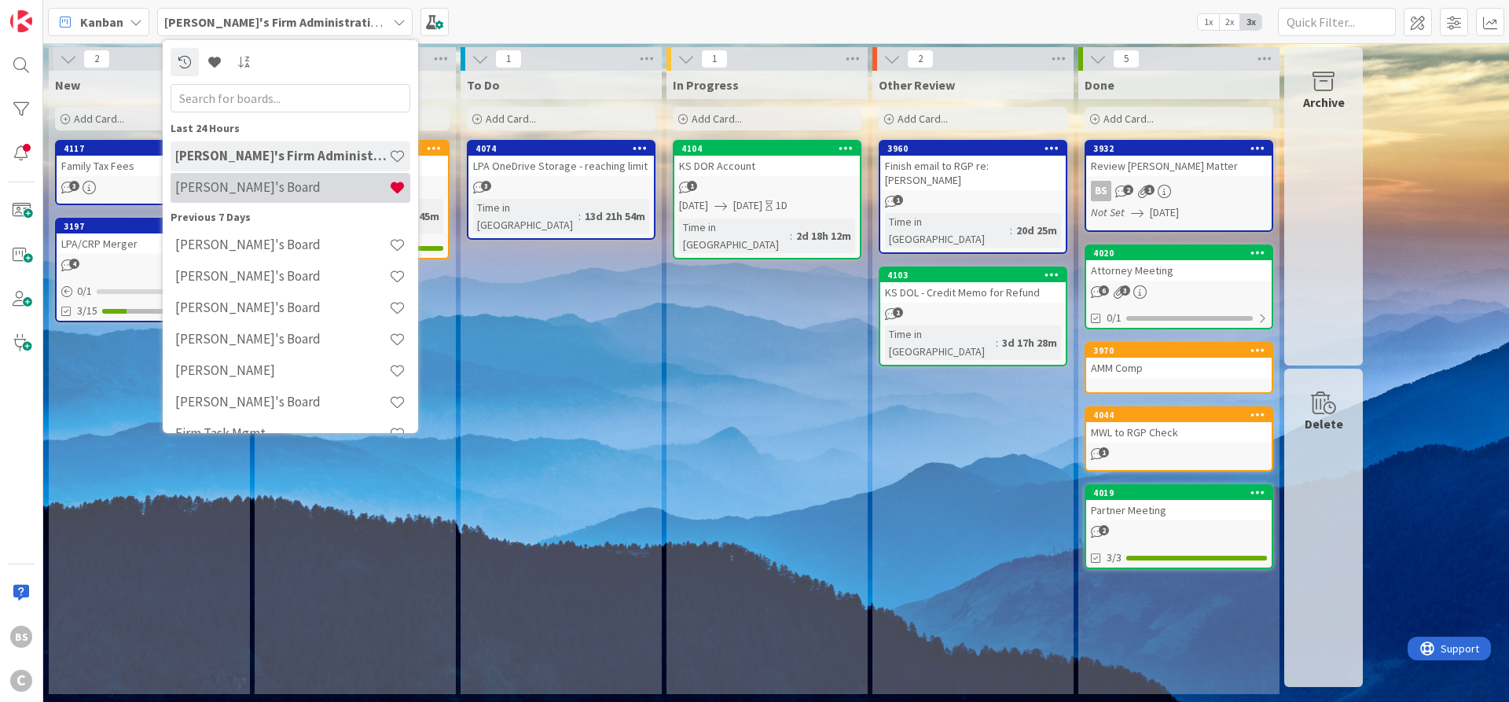
click at [261, 196] on div "[PERSON_NAME]'s Board" at bounding box center [291, 188] width 240 height 30
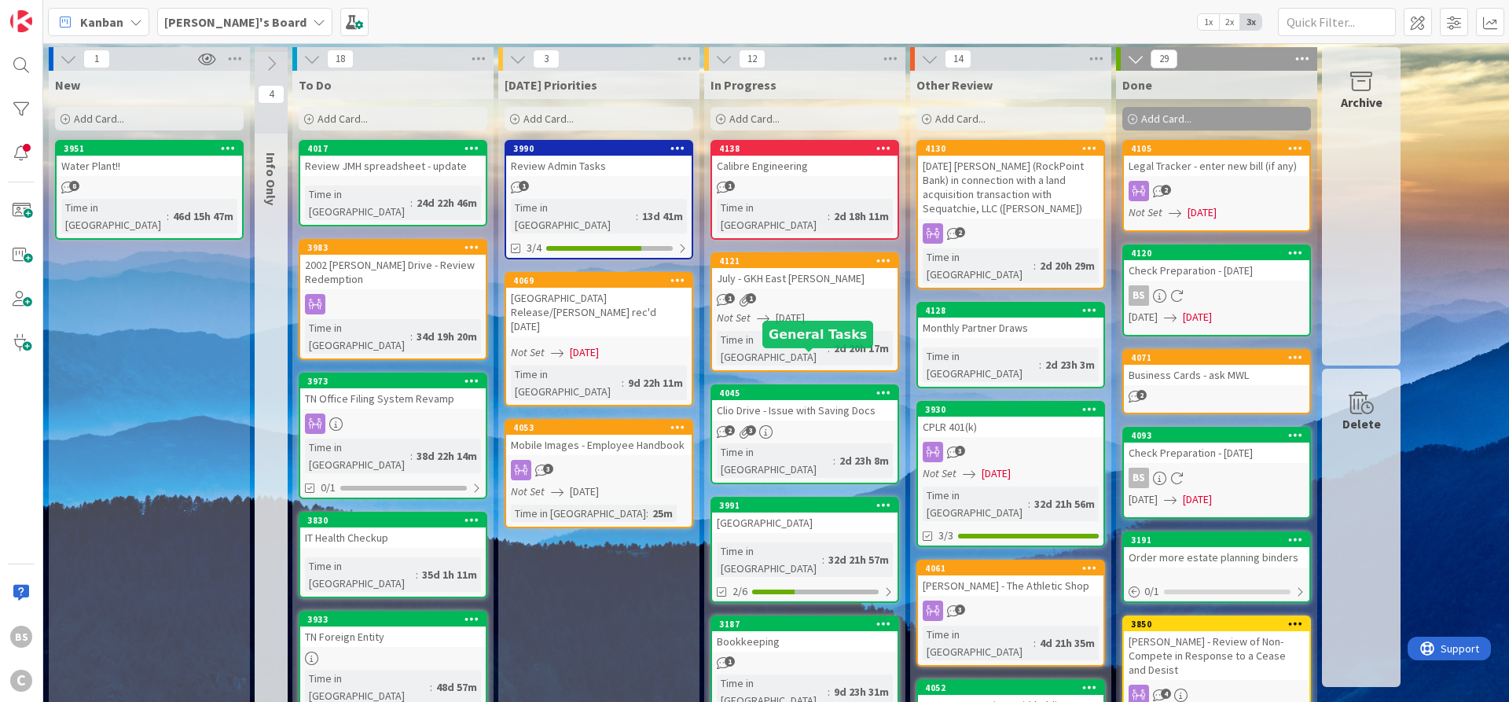
click at [755, 387] on div "4045" at bounding box center [808, 392] width 178 height 11
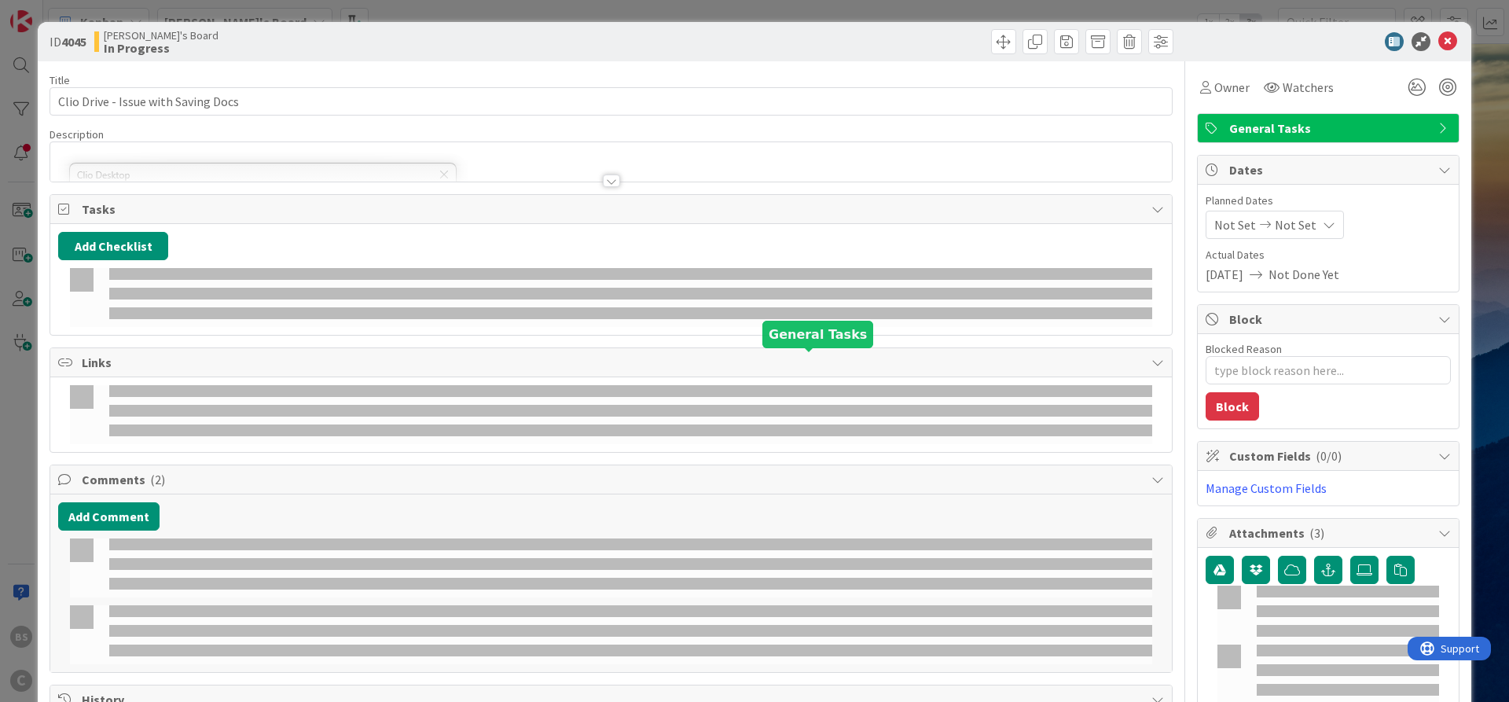
type textarea "x"
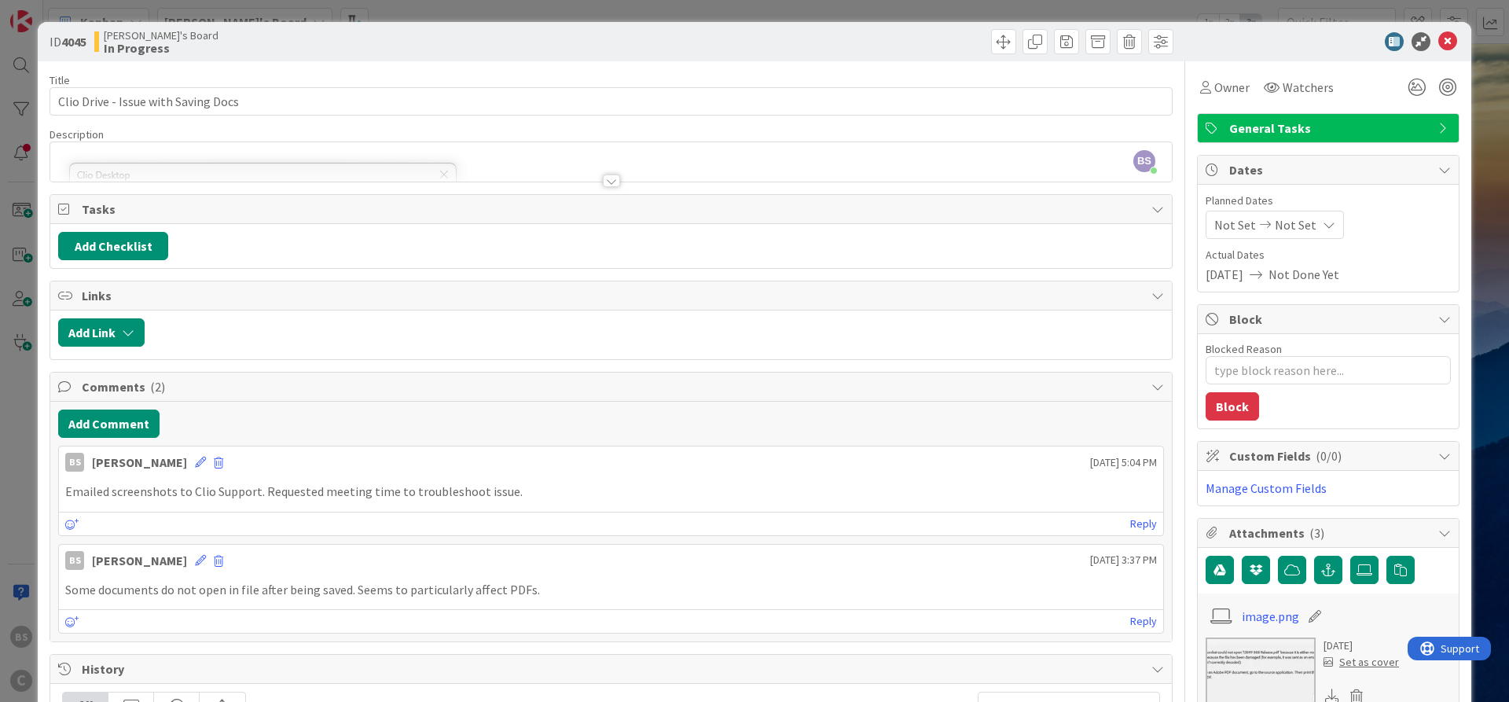
click at [612, 180] on div at bounding box center [611, 180] width 17 height 13
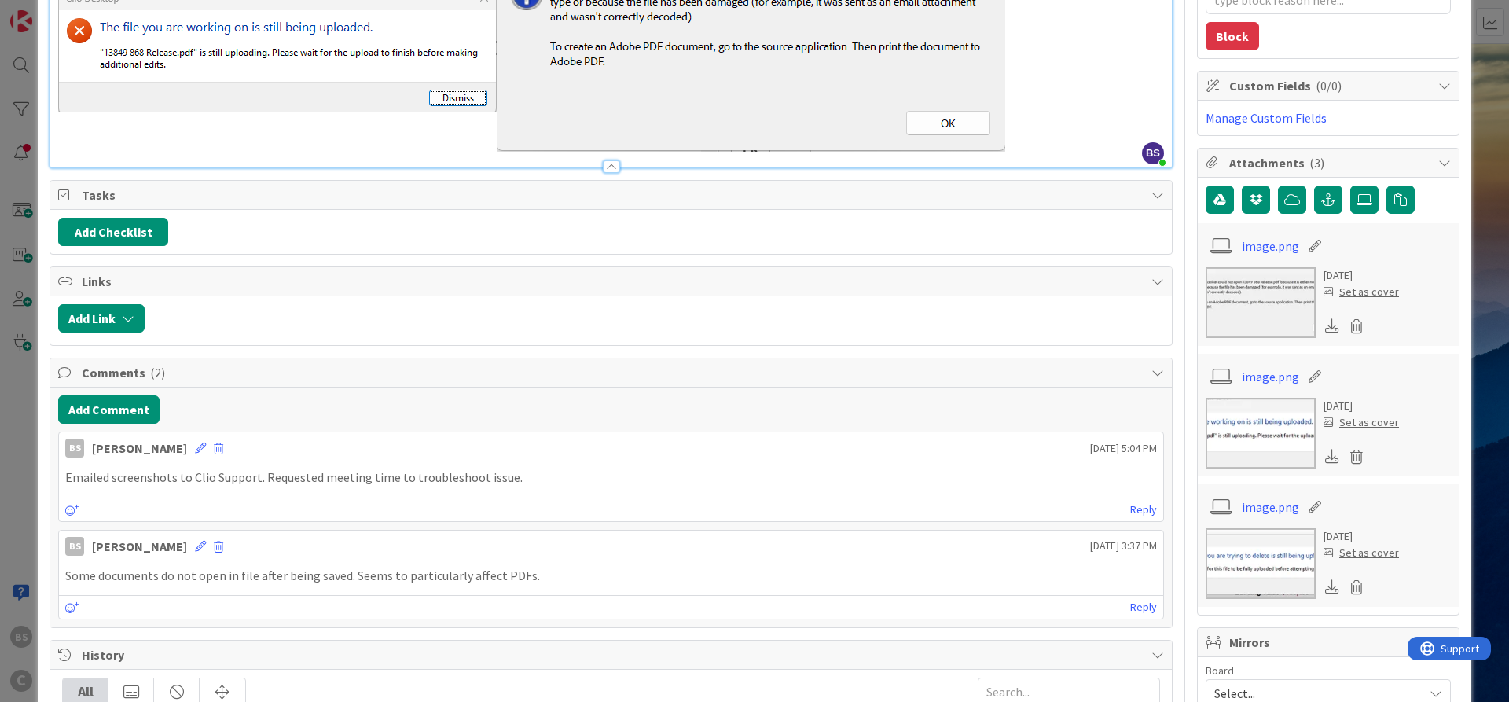
scroll to position [377, 0]
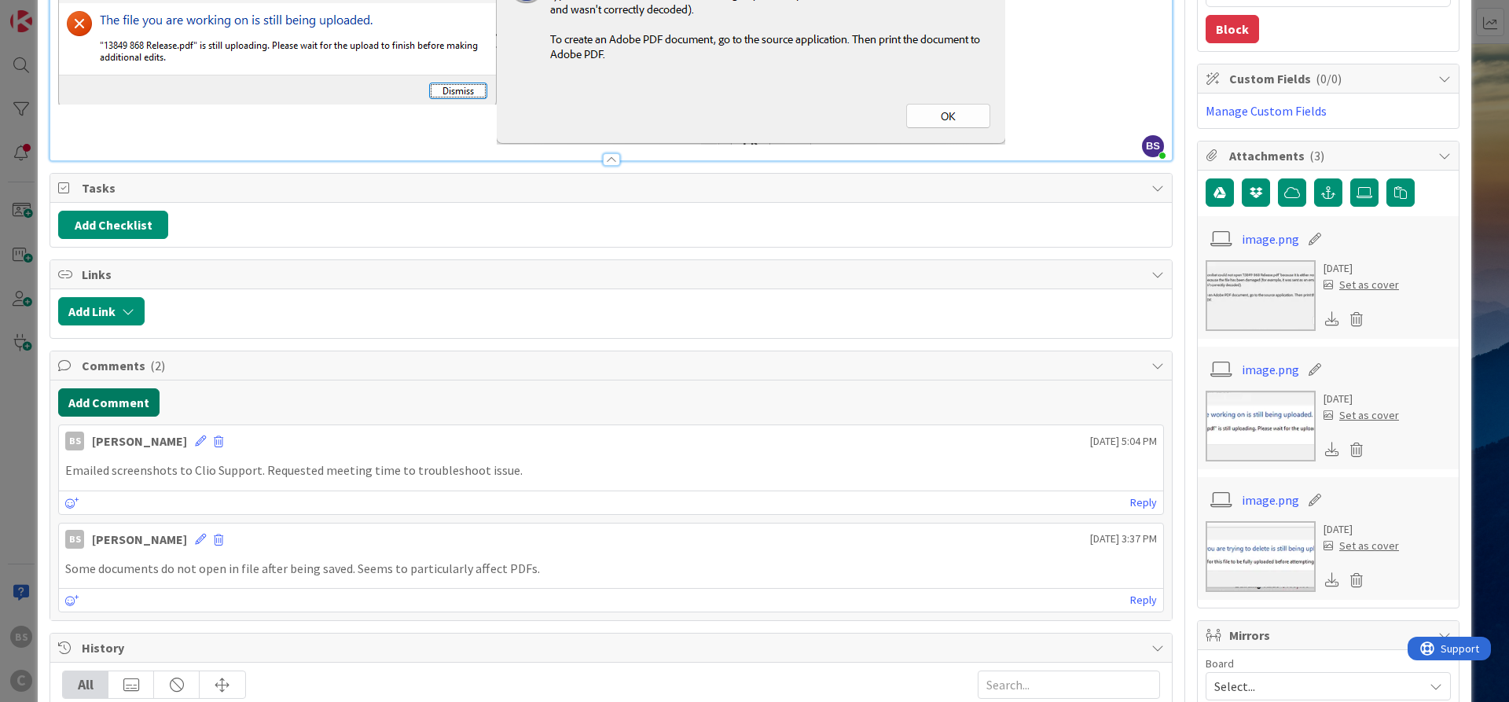
click at [122, 402] on button "Add Comment" at bounding box center [108, 402] width 101 height 28
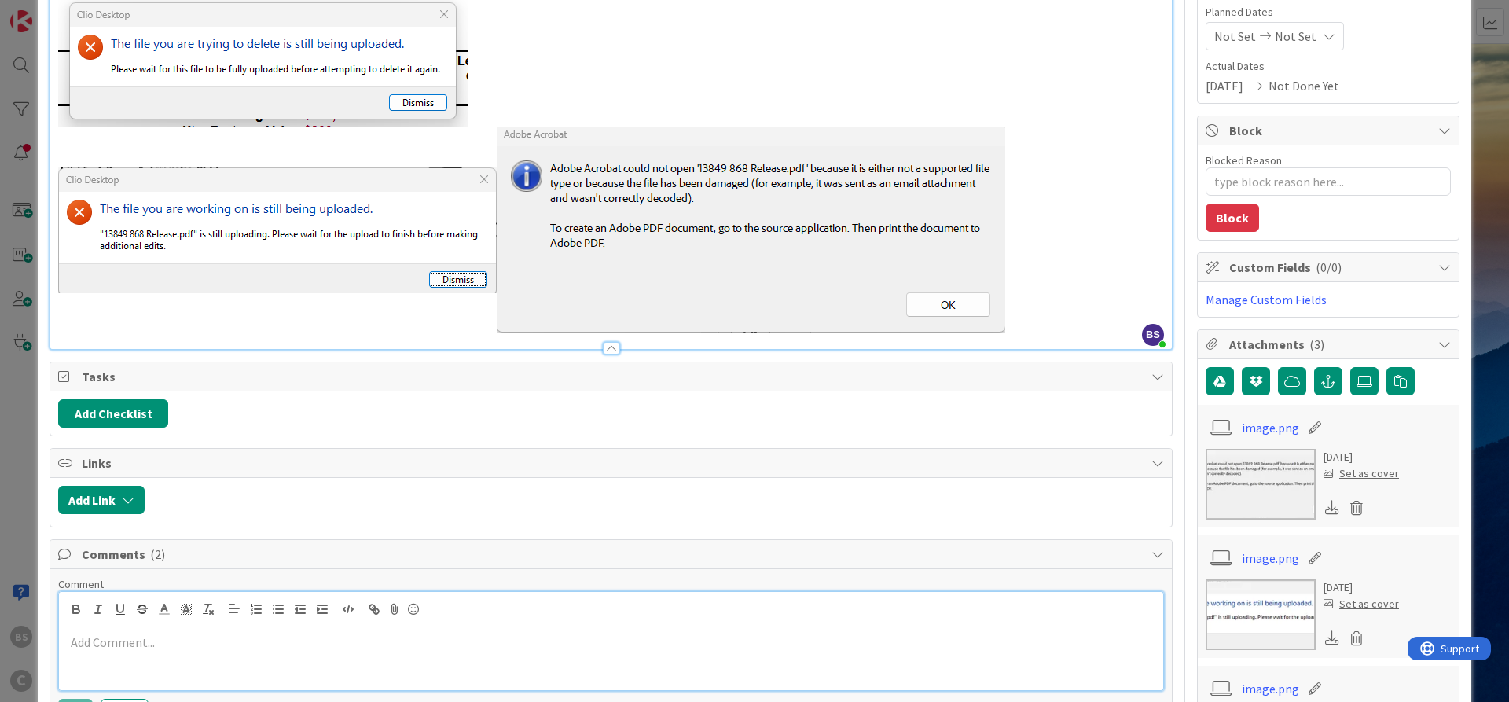
scroll to position [94, 0]
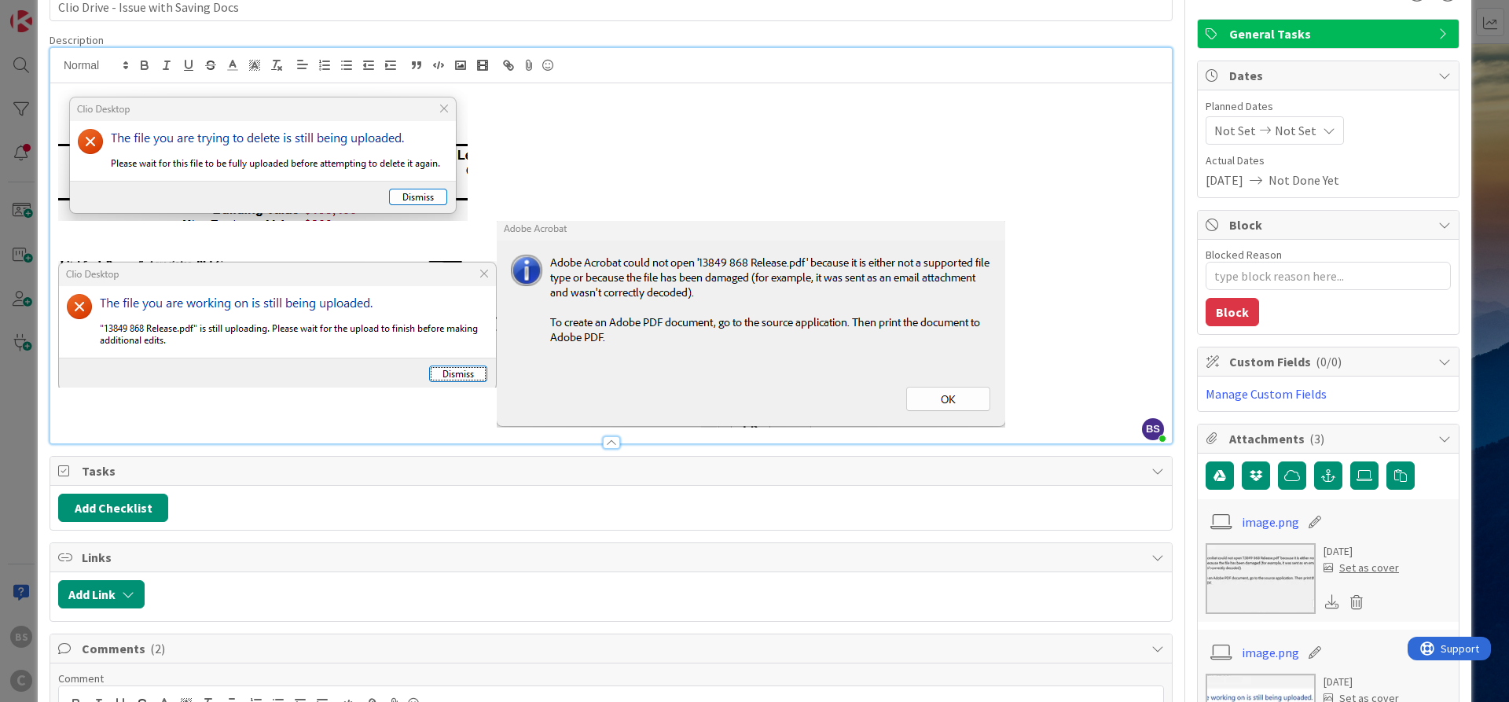
click at [331, 167] on img at bounding box center [262, 153] width 409 height 134
click at [286, 362] on img at bounding box center [277, 324] width 439 height 127
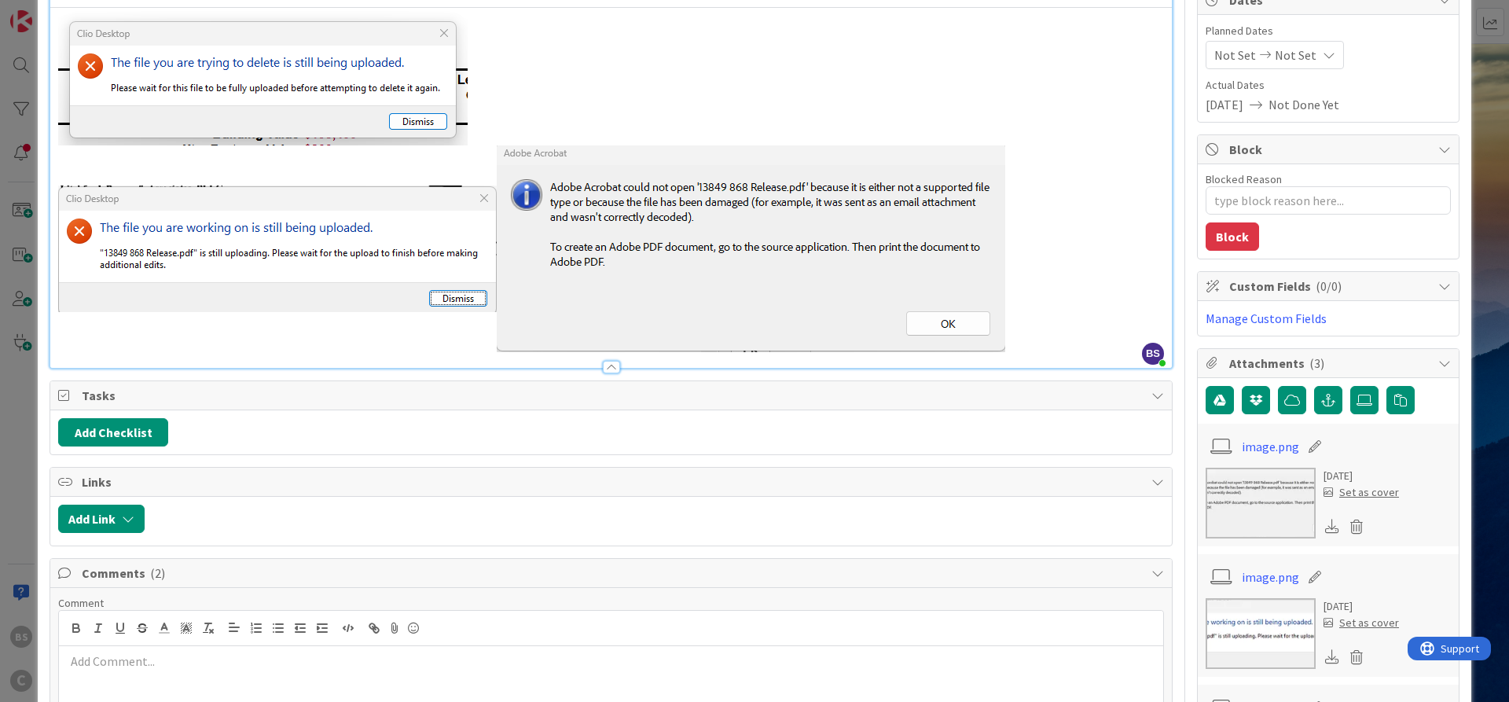
scroll to position [377, 0]
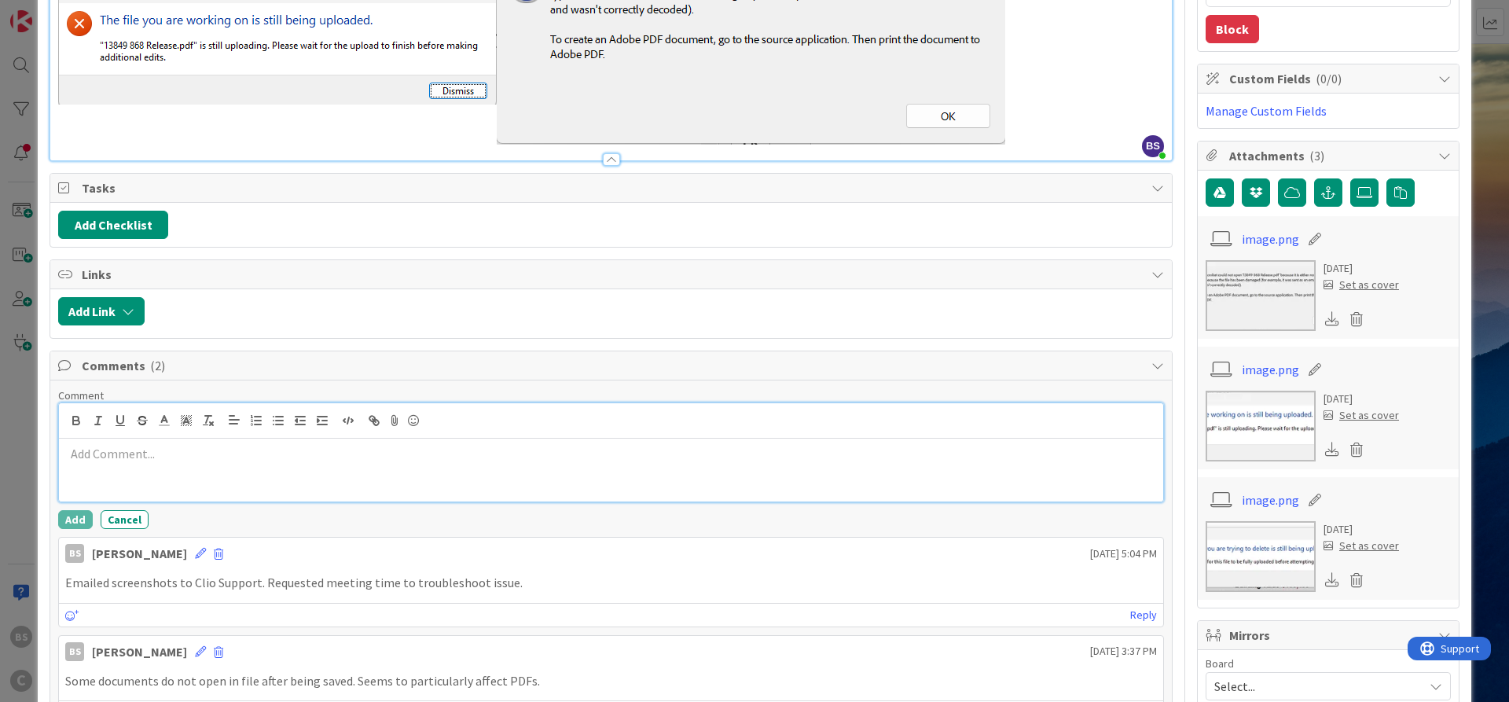
click at [91, 454] on p at bounding box center [611, 454] width 1092 height 18
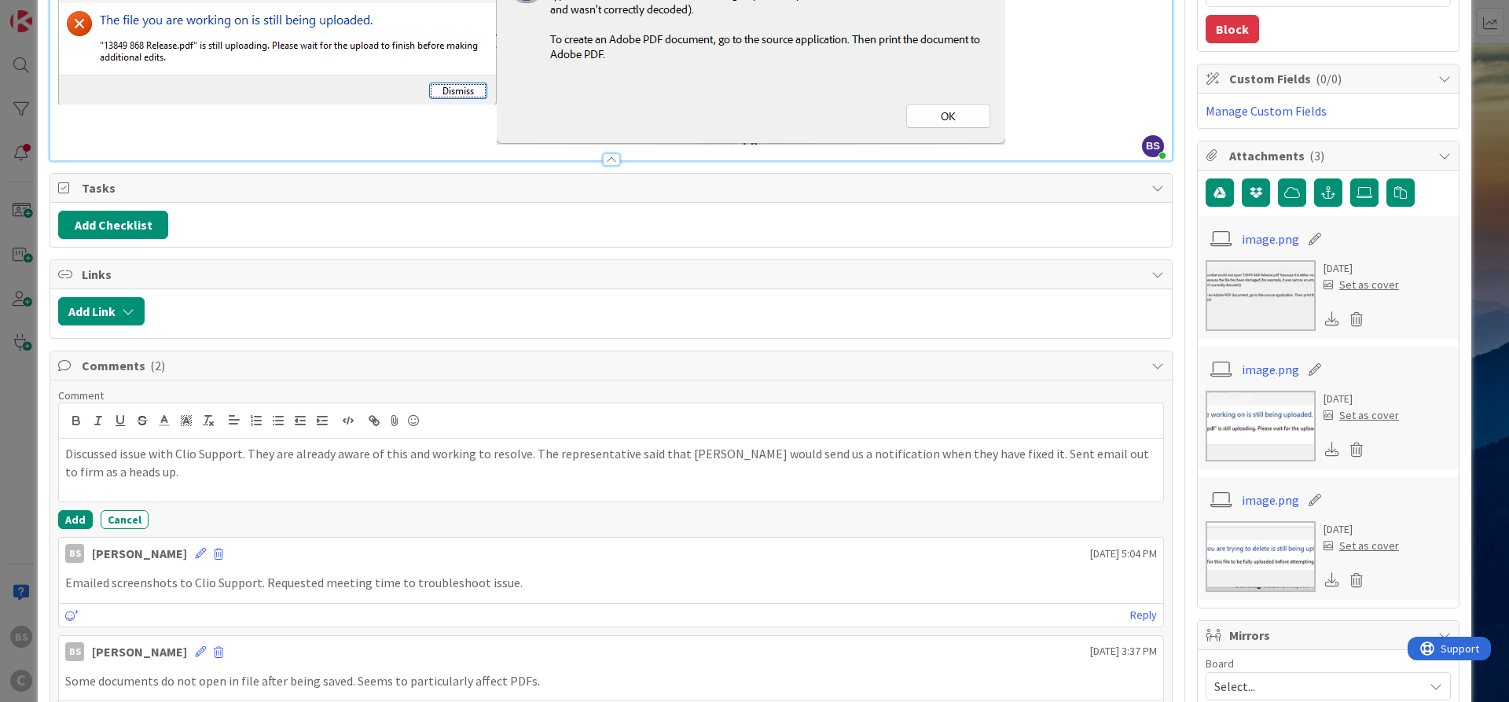
click at [83, 508] on div "Comment Discussed issue with Clio Support. They are already aware of this and w…" at bounding box center [611, 458] width 1106 height 141
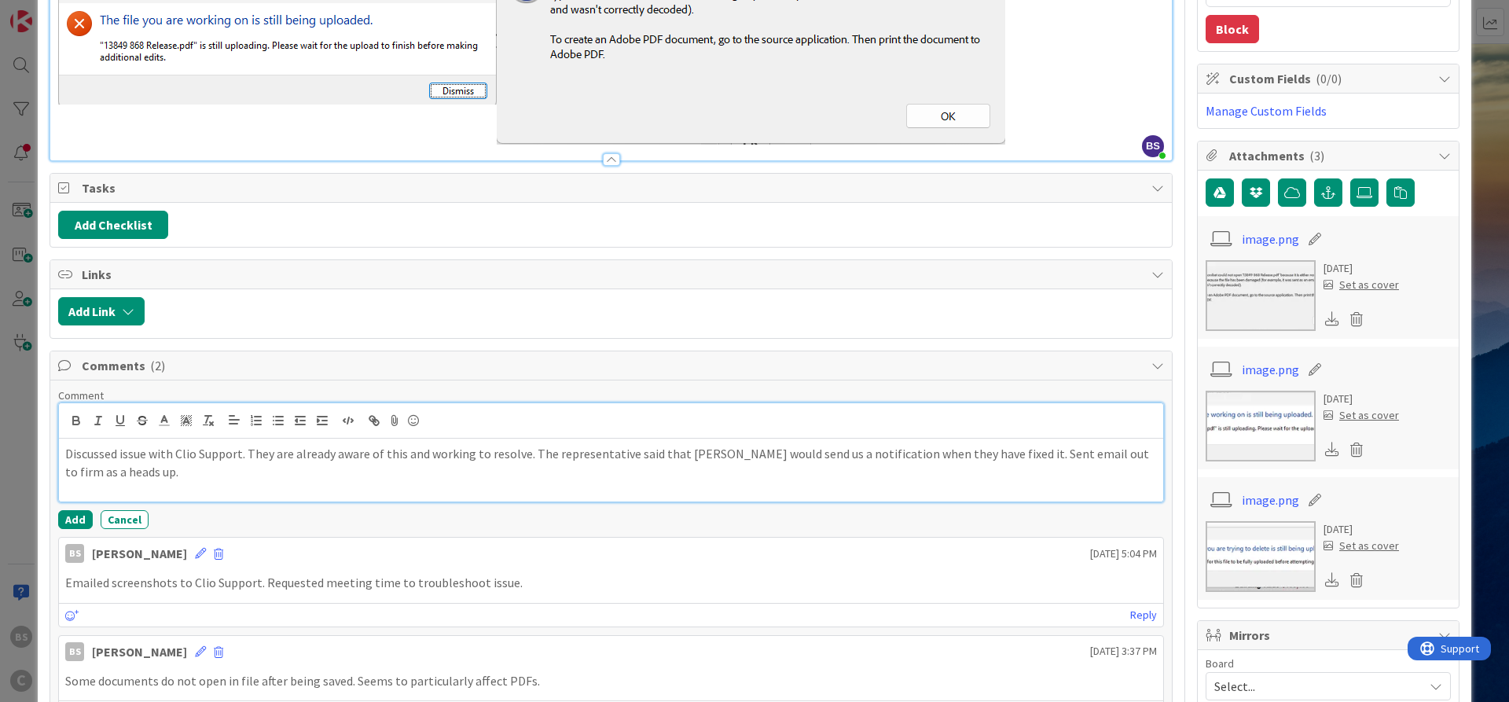
click at [79, 474] on p "Discussed issue with Clio Support. They are already aware of this and working t…" at bounding box center [611, 462] width 1092 height 35
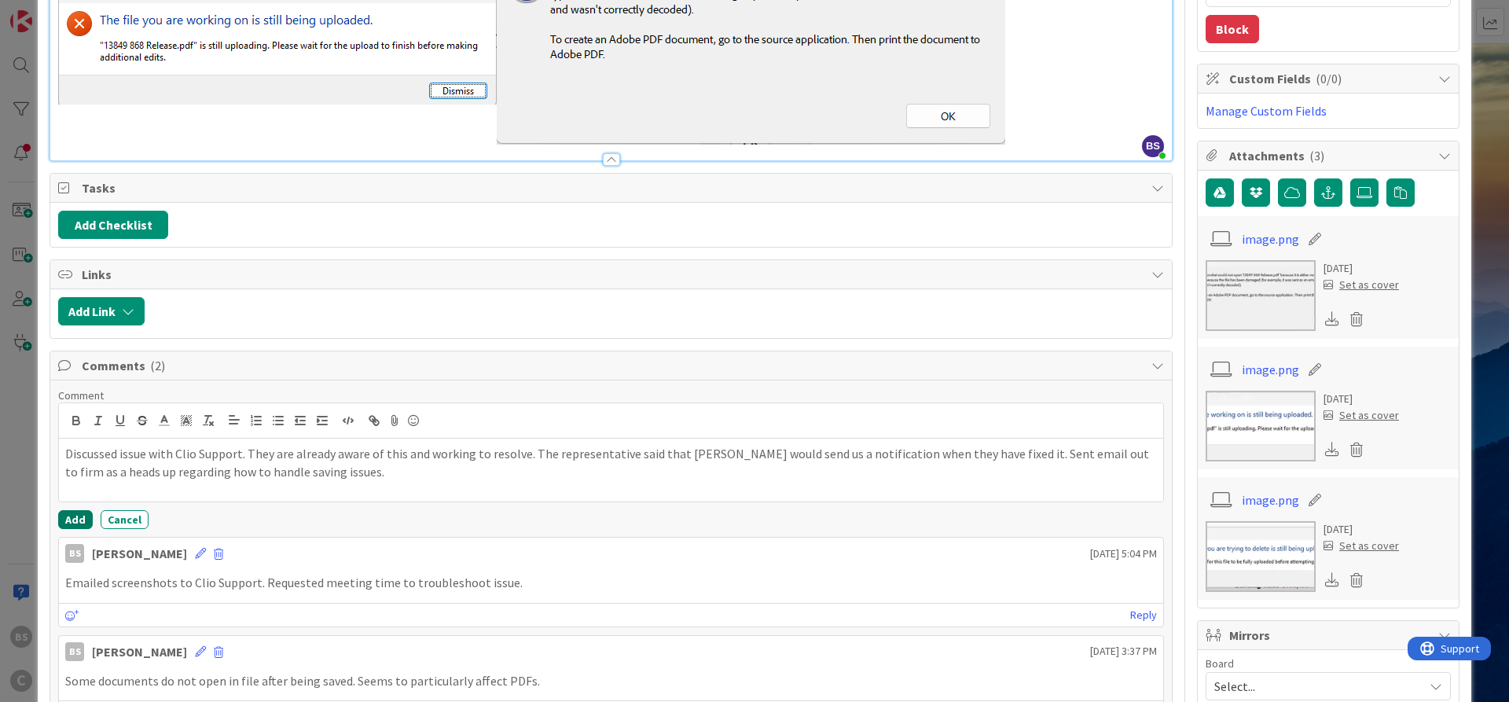
click at [76, 523] on button "Add" at bounding box center [75, 519] width 35 height 19
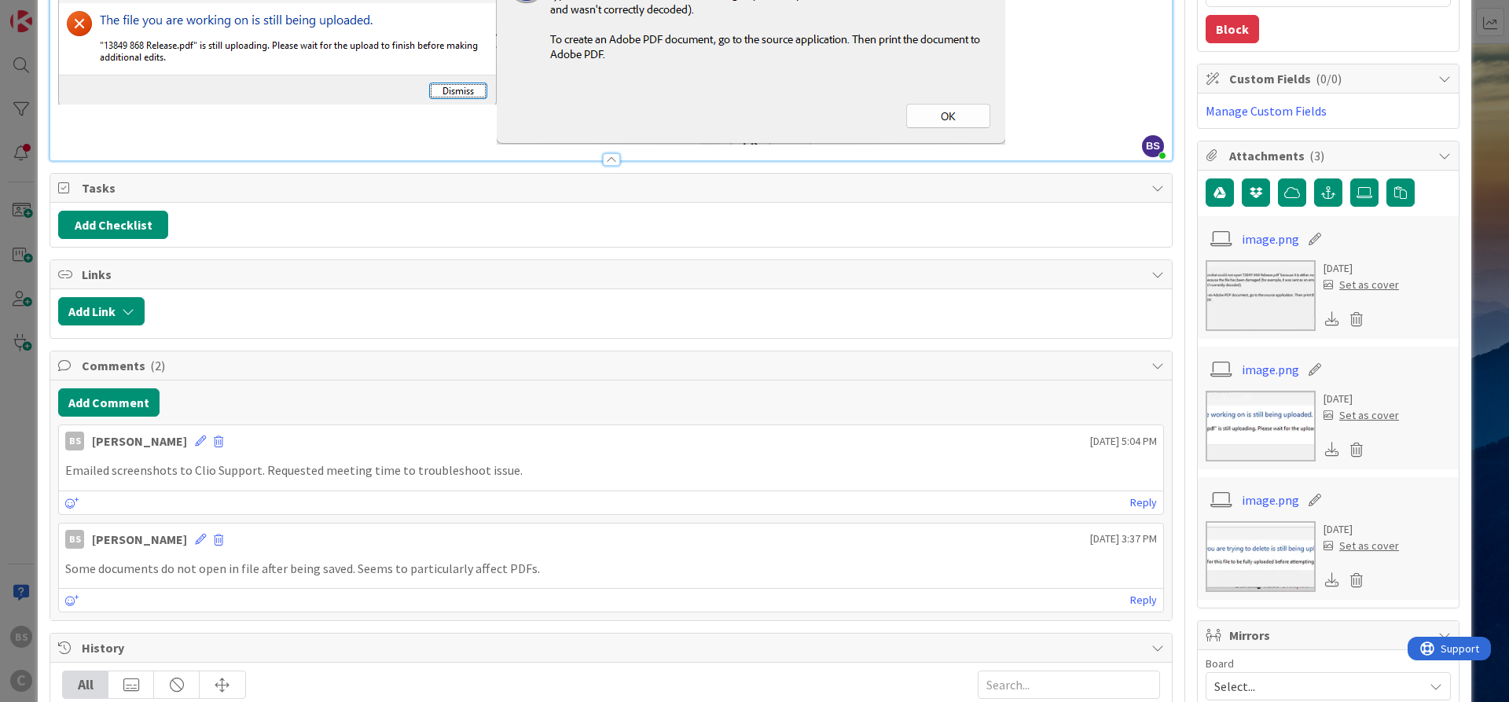
type textarea "x"
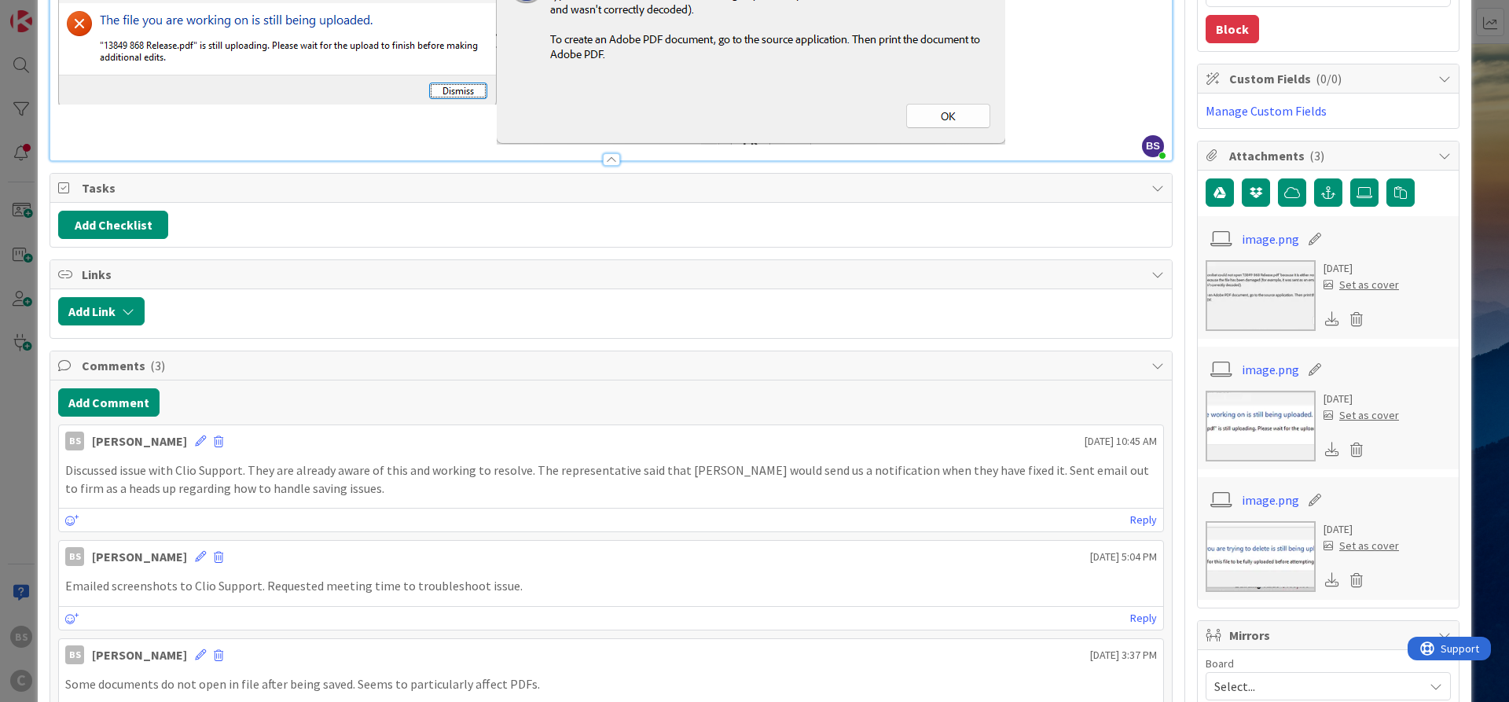
scroll to position [0, 0]
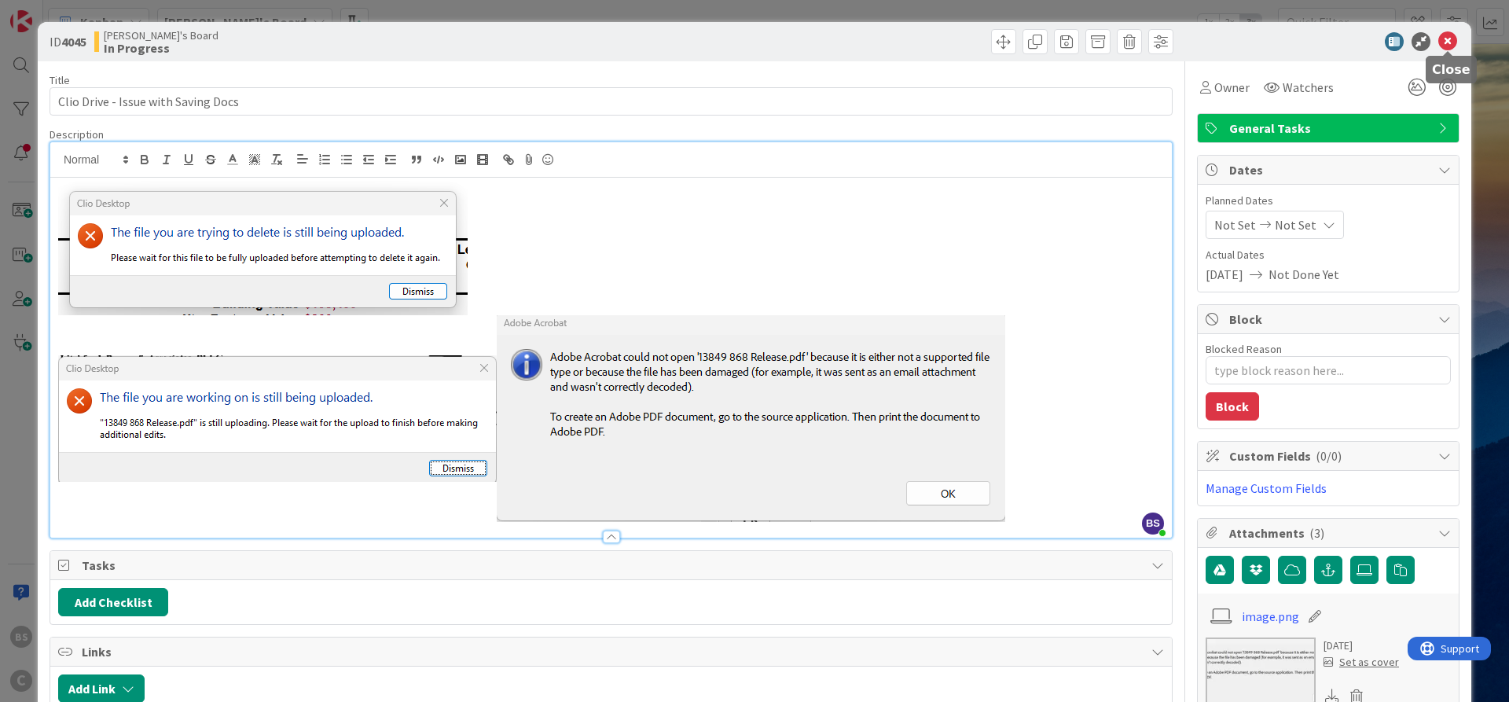
click at [1442, 40] on icon at bounding box center [1447, 41] width 19 height 19
